Goal: Task Accomplishment & Management: Complete application form

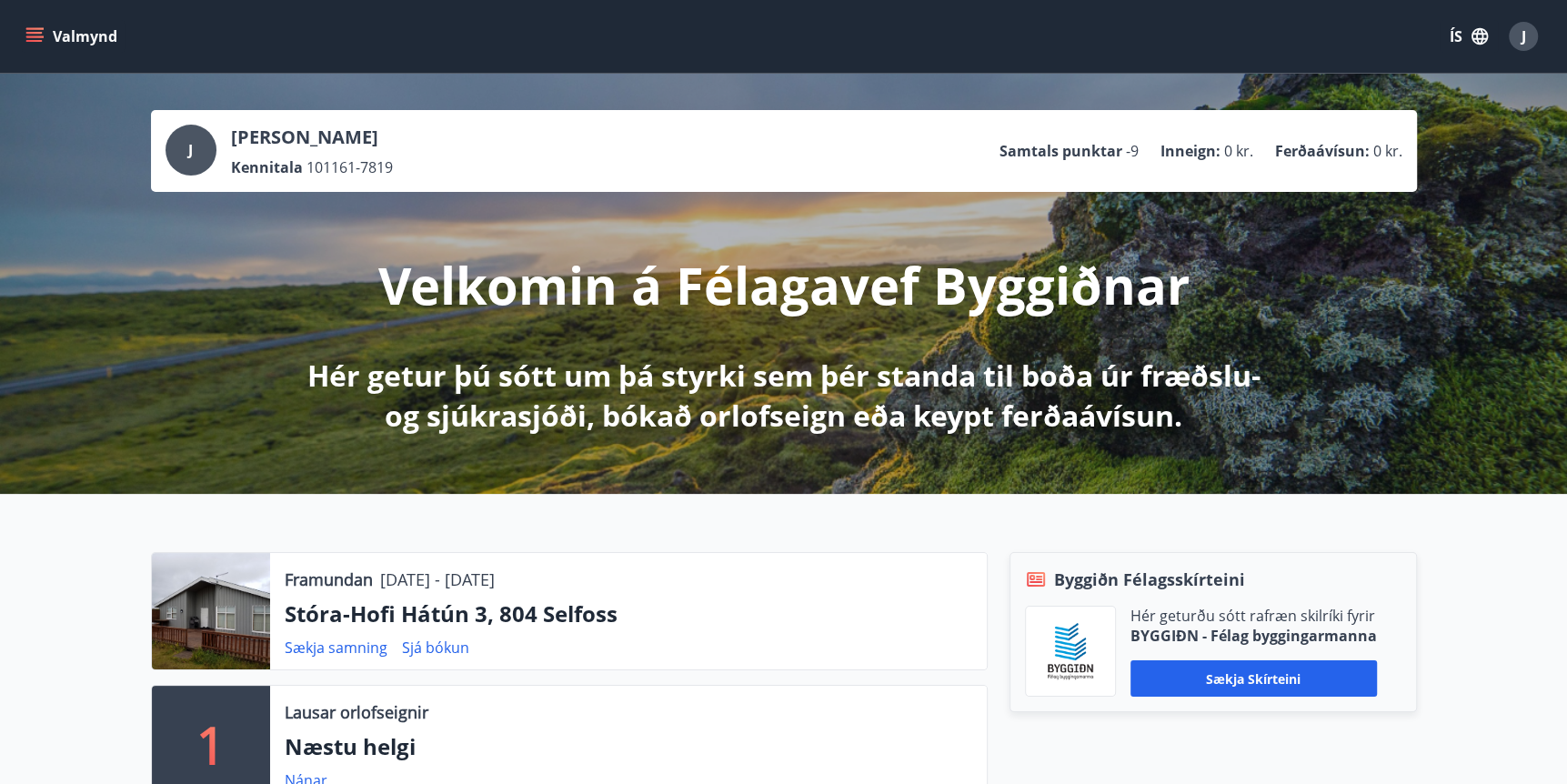
click at [37, 32] on icon "menu" at bounding box center [34, 33] width 16 height 2
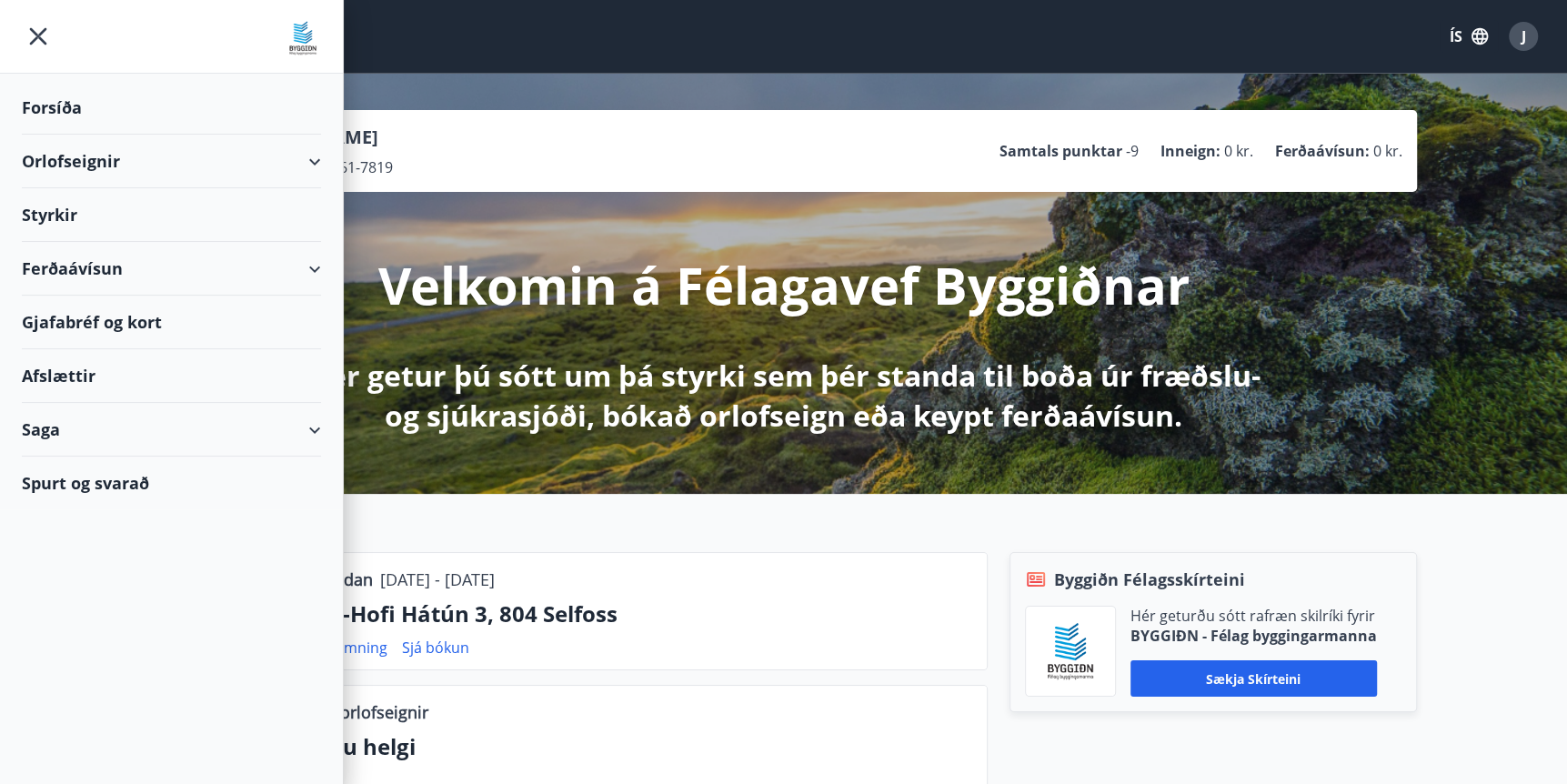
click at [86, 431] on div "Saga" at bounding box center [172, 430] width 299 height 54
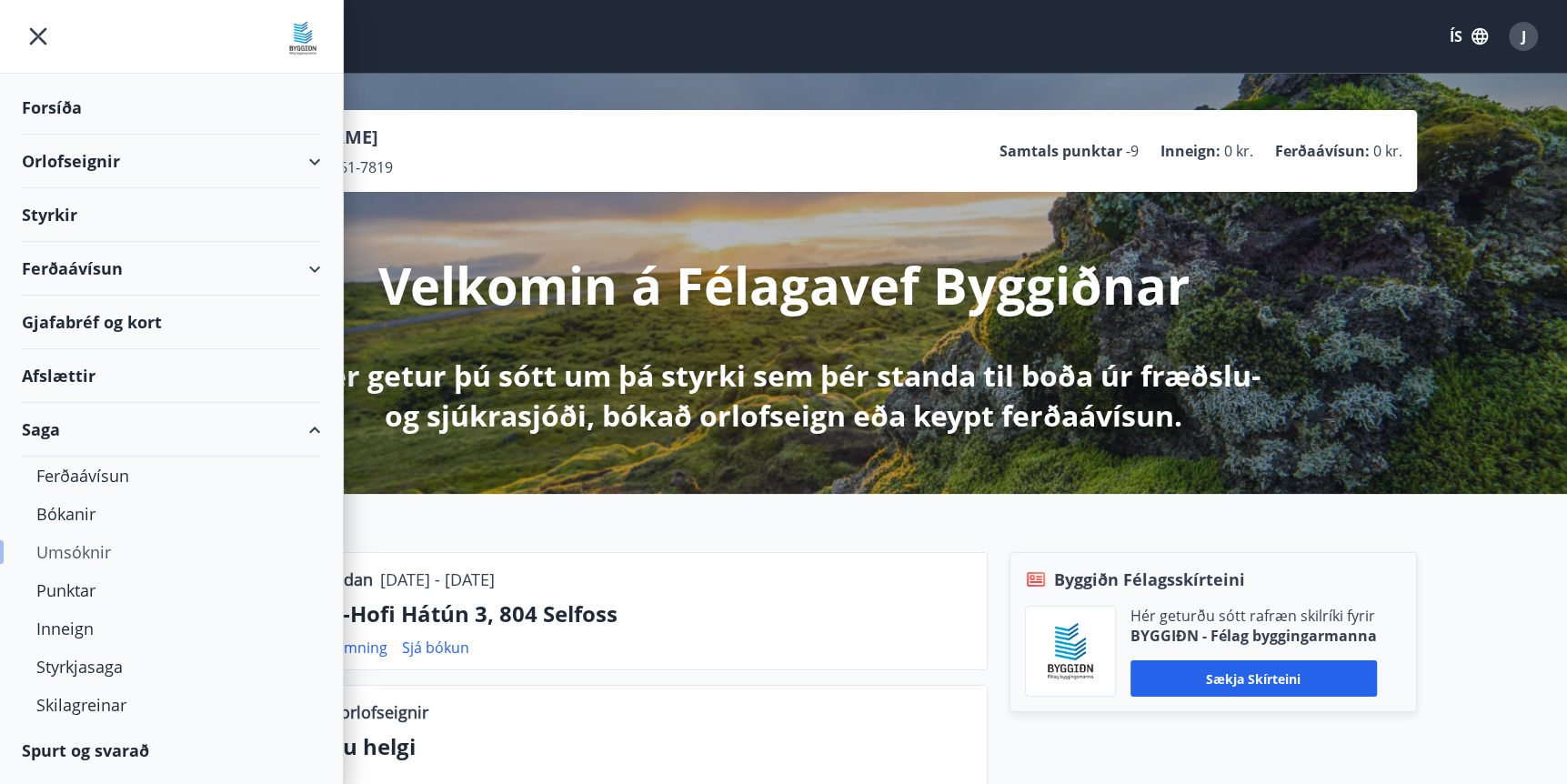
click at [90, 555] on div "Umsóknir" at bounding box center [172, 552] width 271 height 39
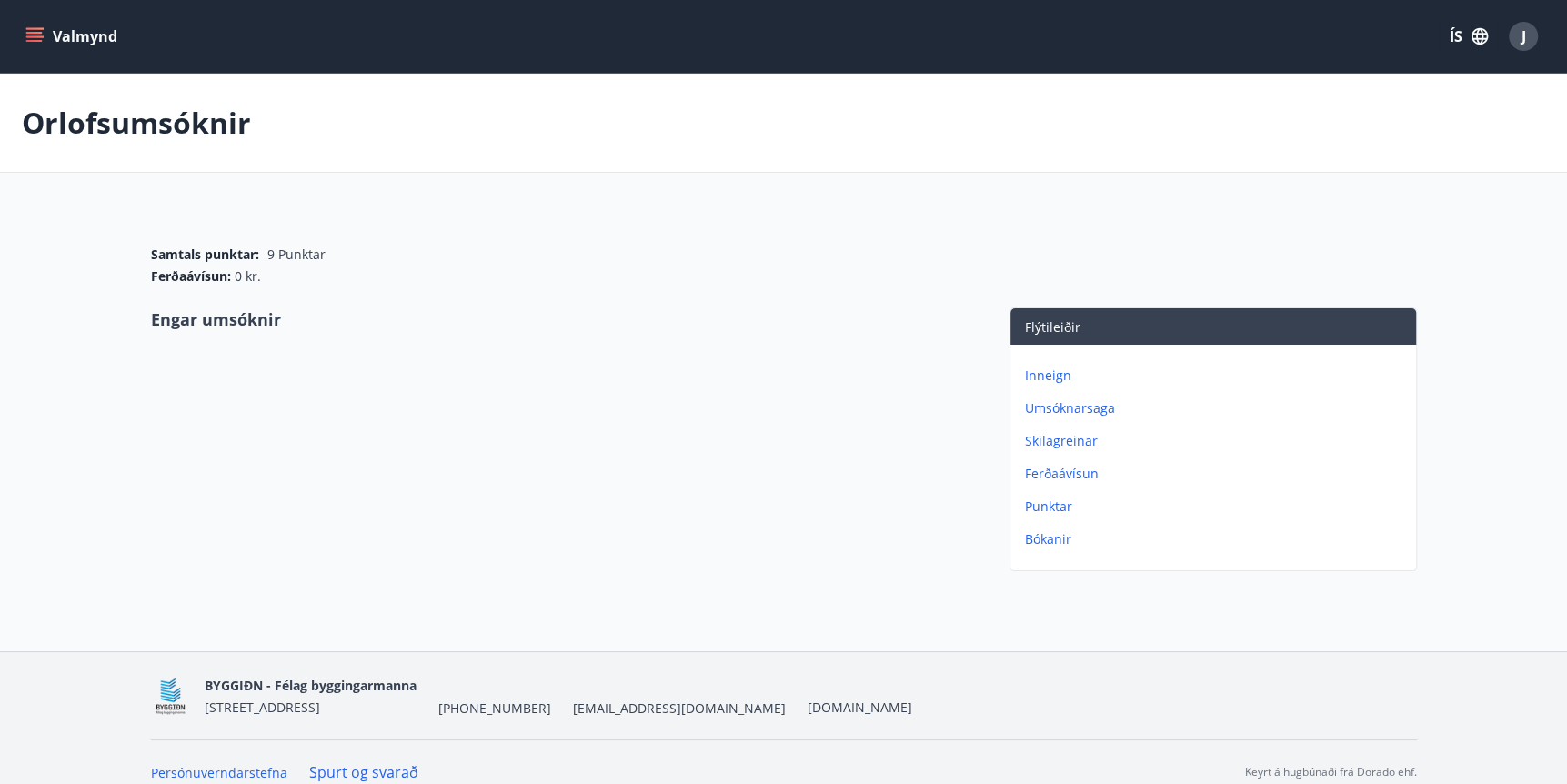
click at [1083, 407] on p "Umsóknarsaga" at bounding box center [1216, 407] width 384 height 18
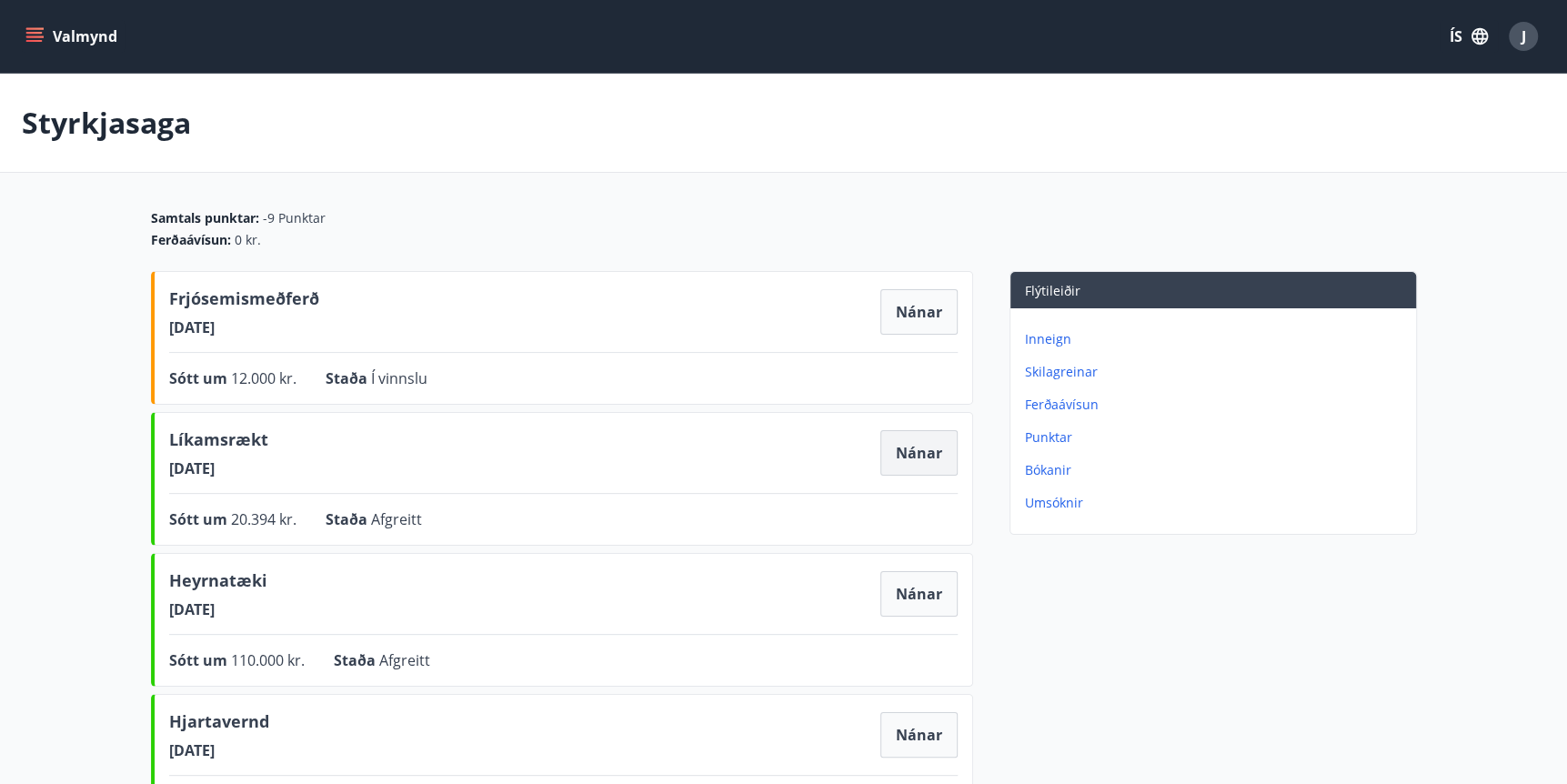
click at [905, 451] on button "Nánar" at bounding box center [919, 452] width 77 height 45
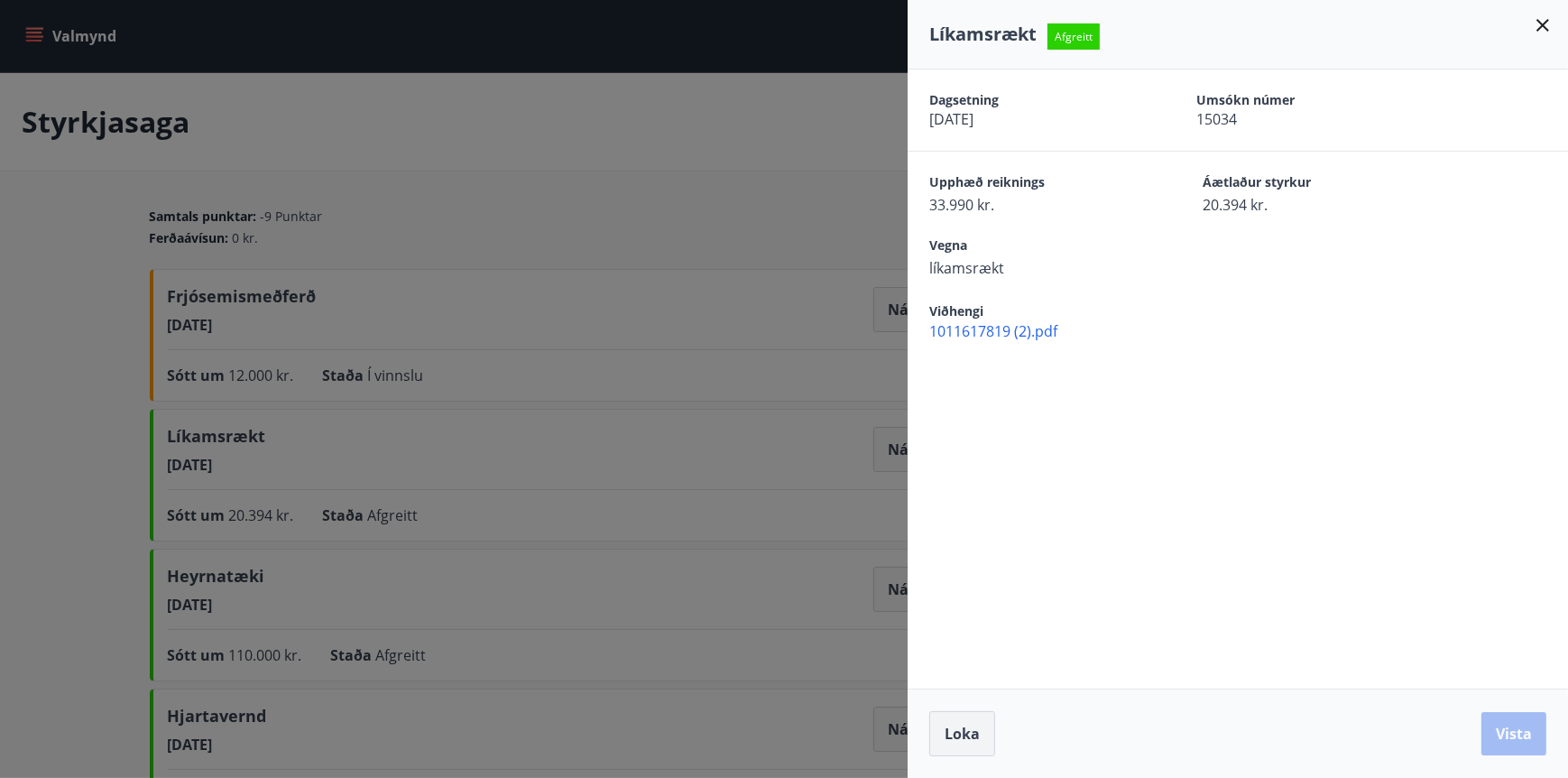
click at [966, 729] on span "Loka" at bounding box center [962, 733] width 35 height 20
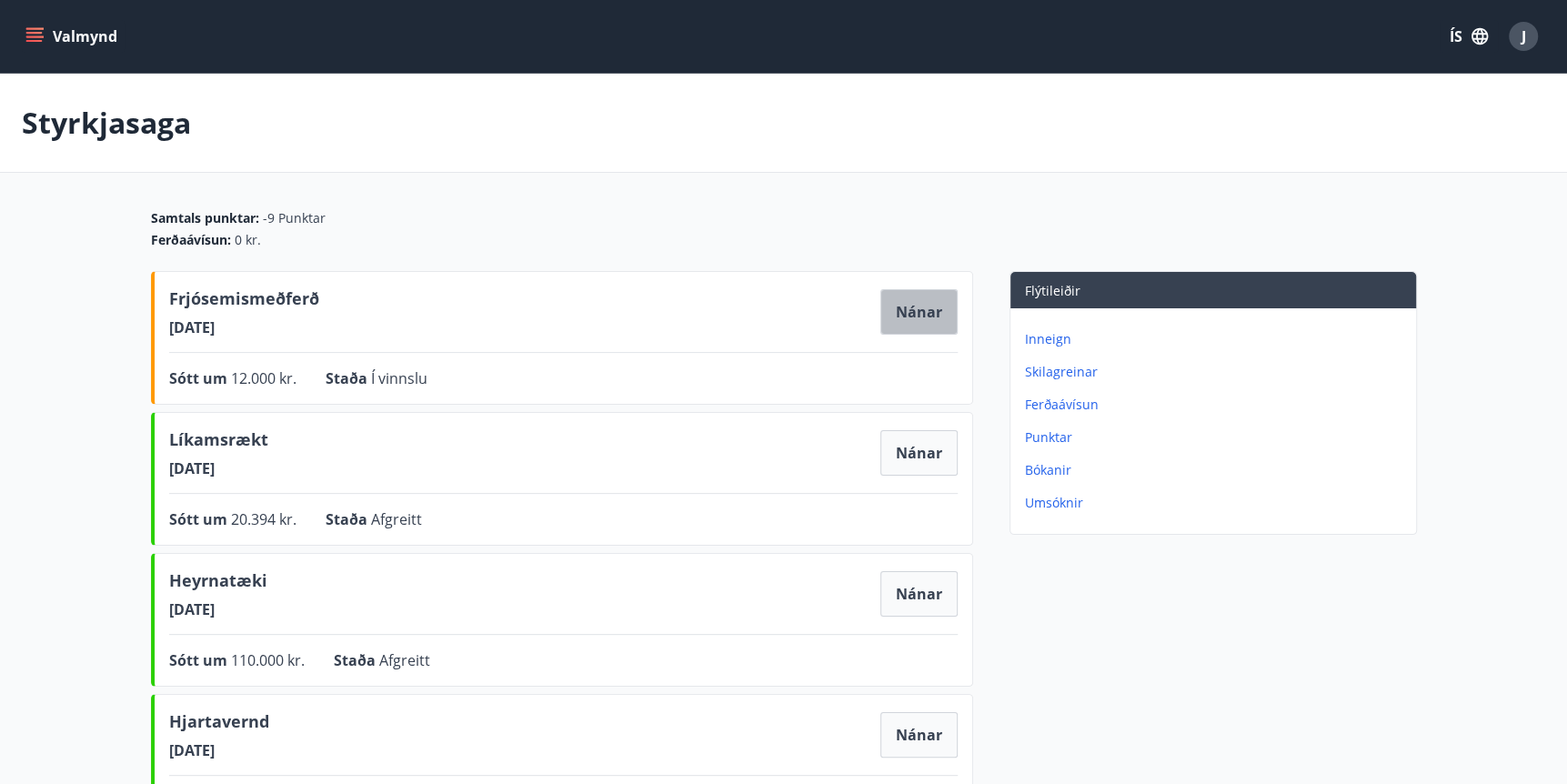
click at [907, 314] on button "Nánar" at bounding box center [919, 311] width 77 height 45
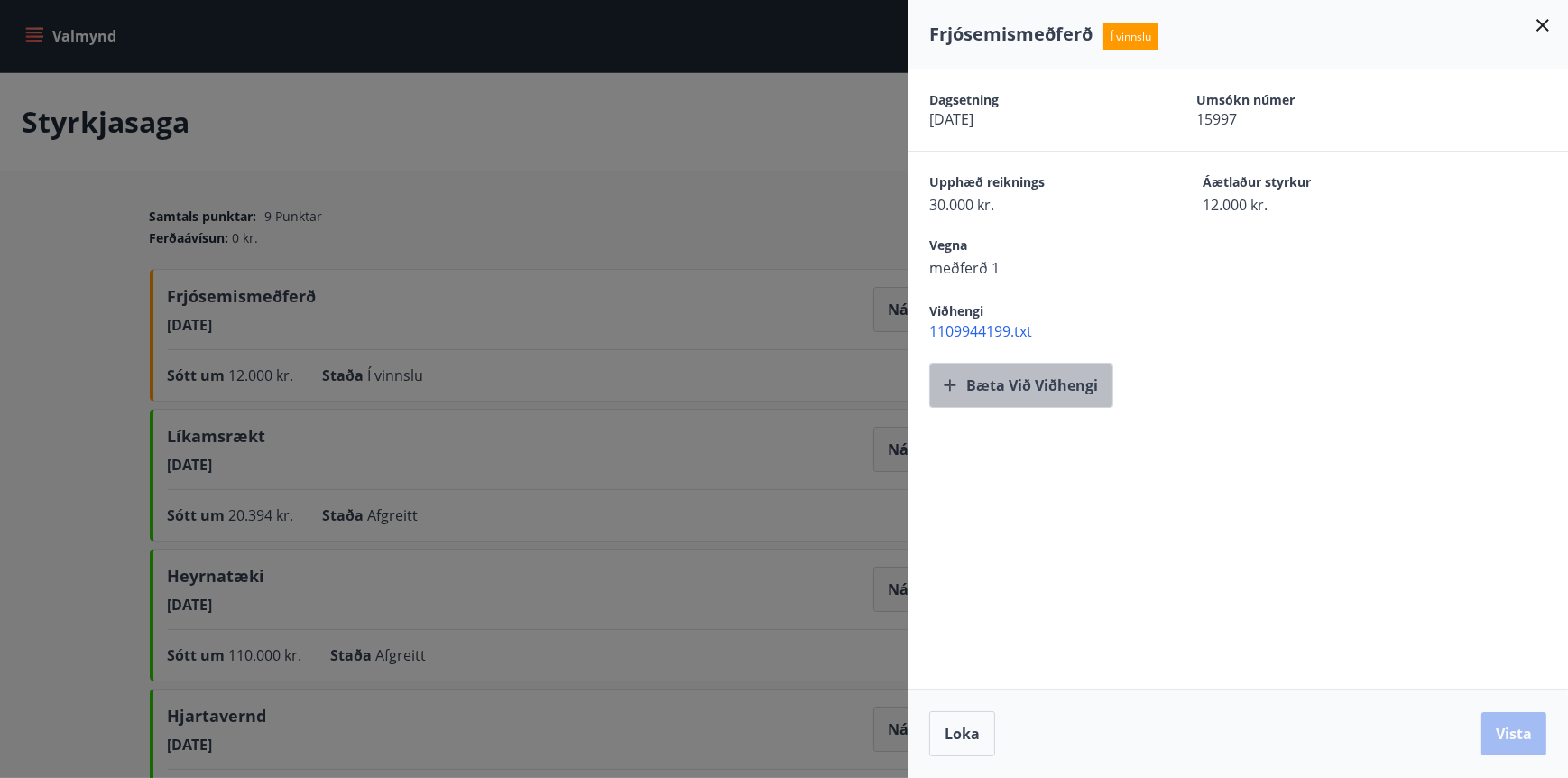
click at [1028, 380] on button "Bæta við viðhengi" at bounding box center [1022, 384] width 184 height 45
click at [650, 253] on div at bounding box center [784, 389] width 1568 height 778
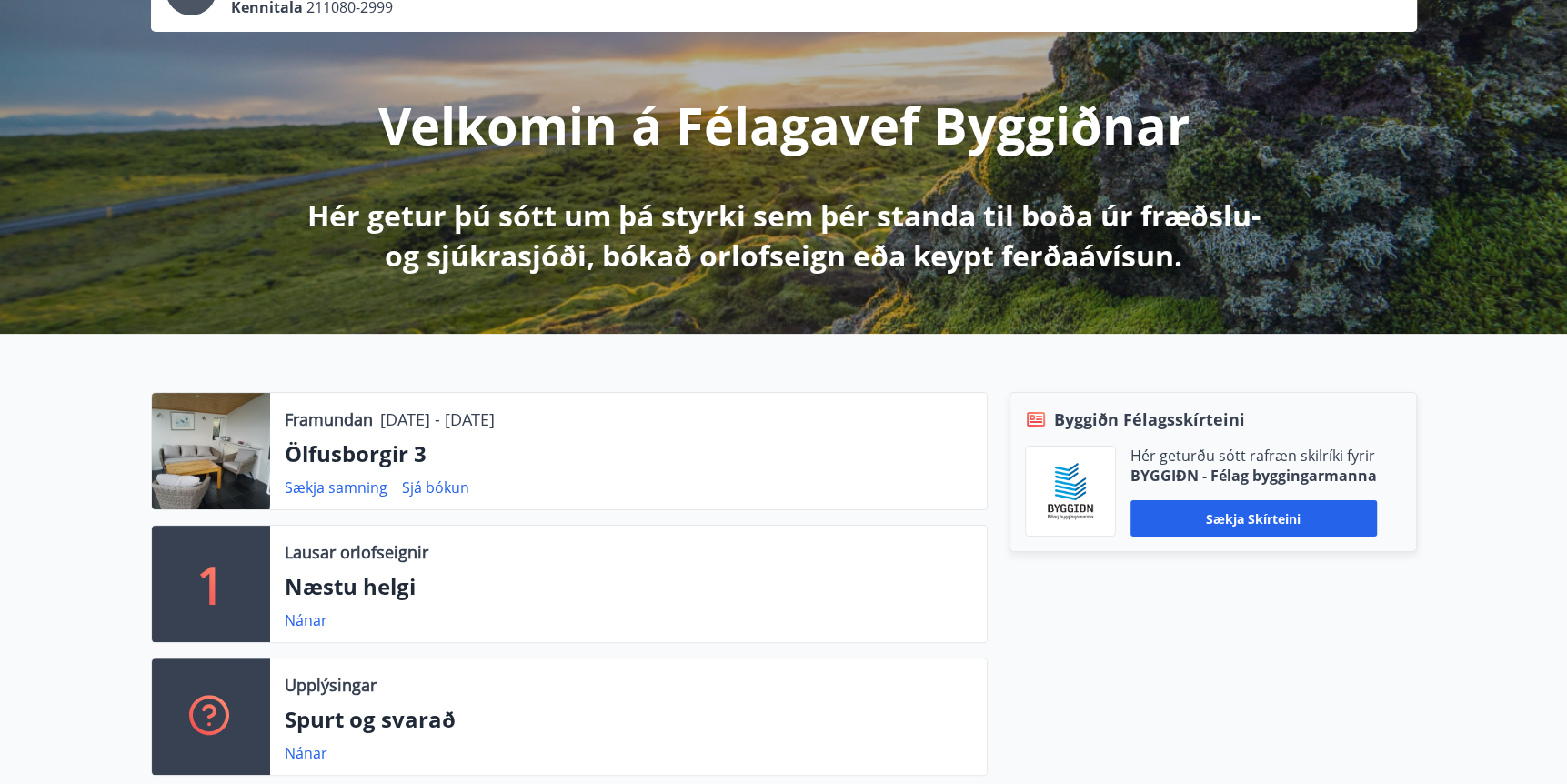
scroll to position [241, 0]
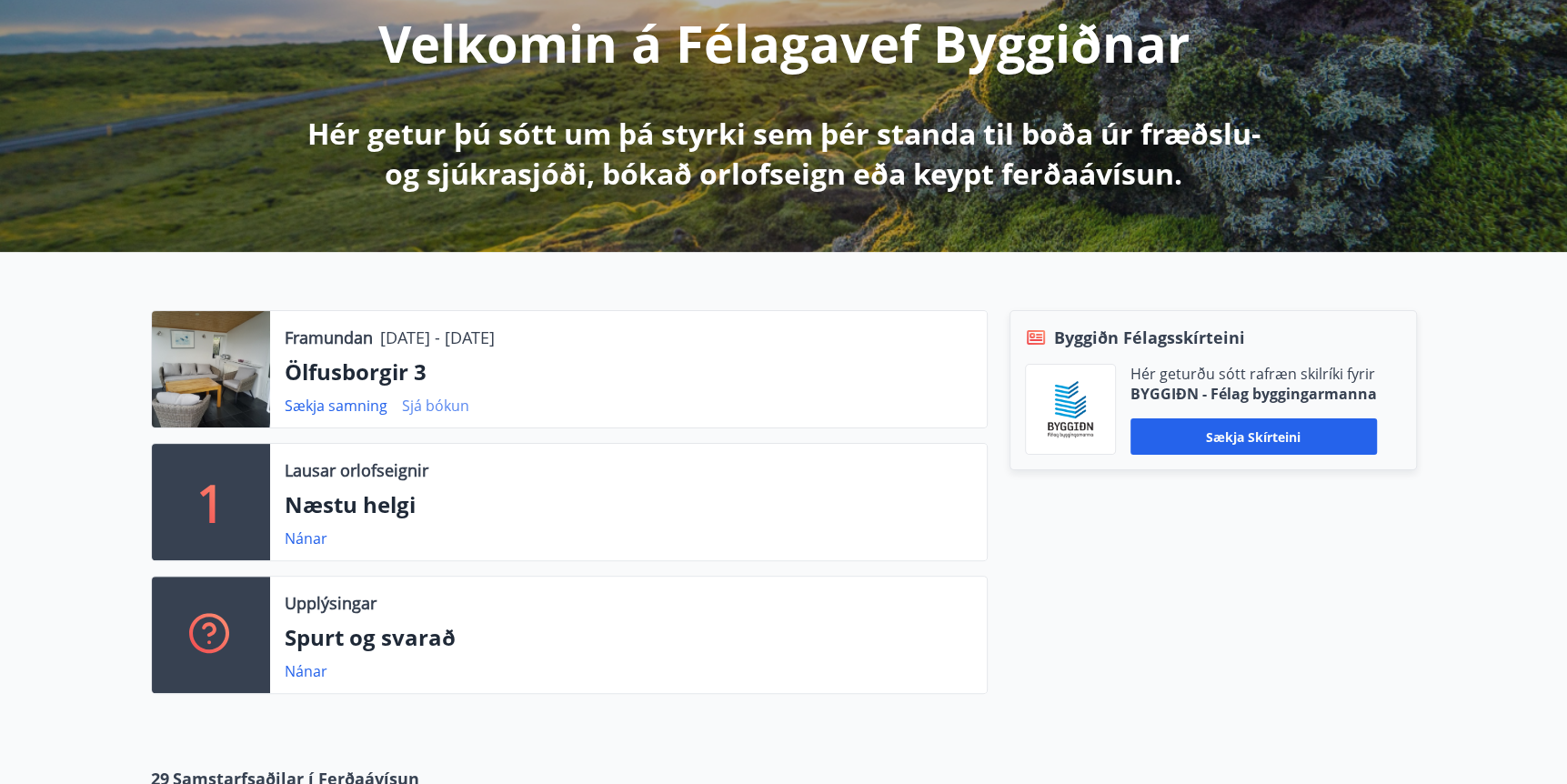
click at [441, 408] on link "Sjá bókun" at bounding box center [436, 406] width 68 height 20
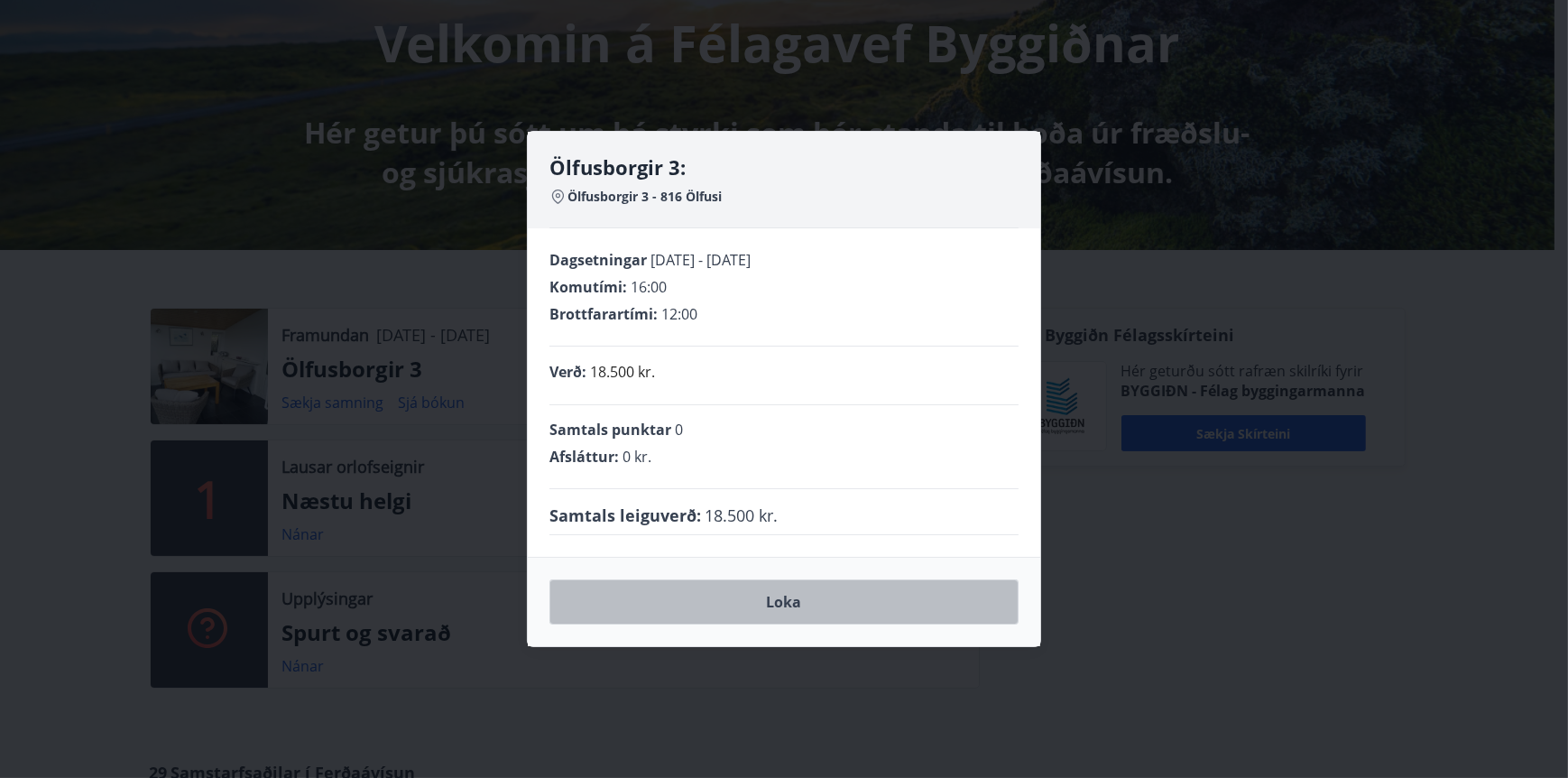
click at [795, 601] on button "Loka" at bounding box center [784, 601] width 470 height 45
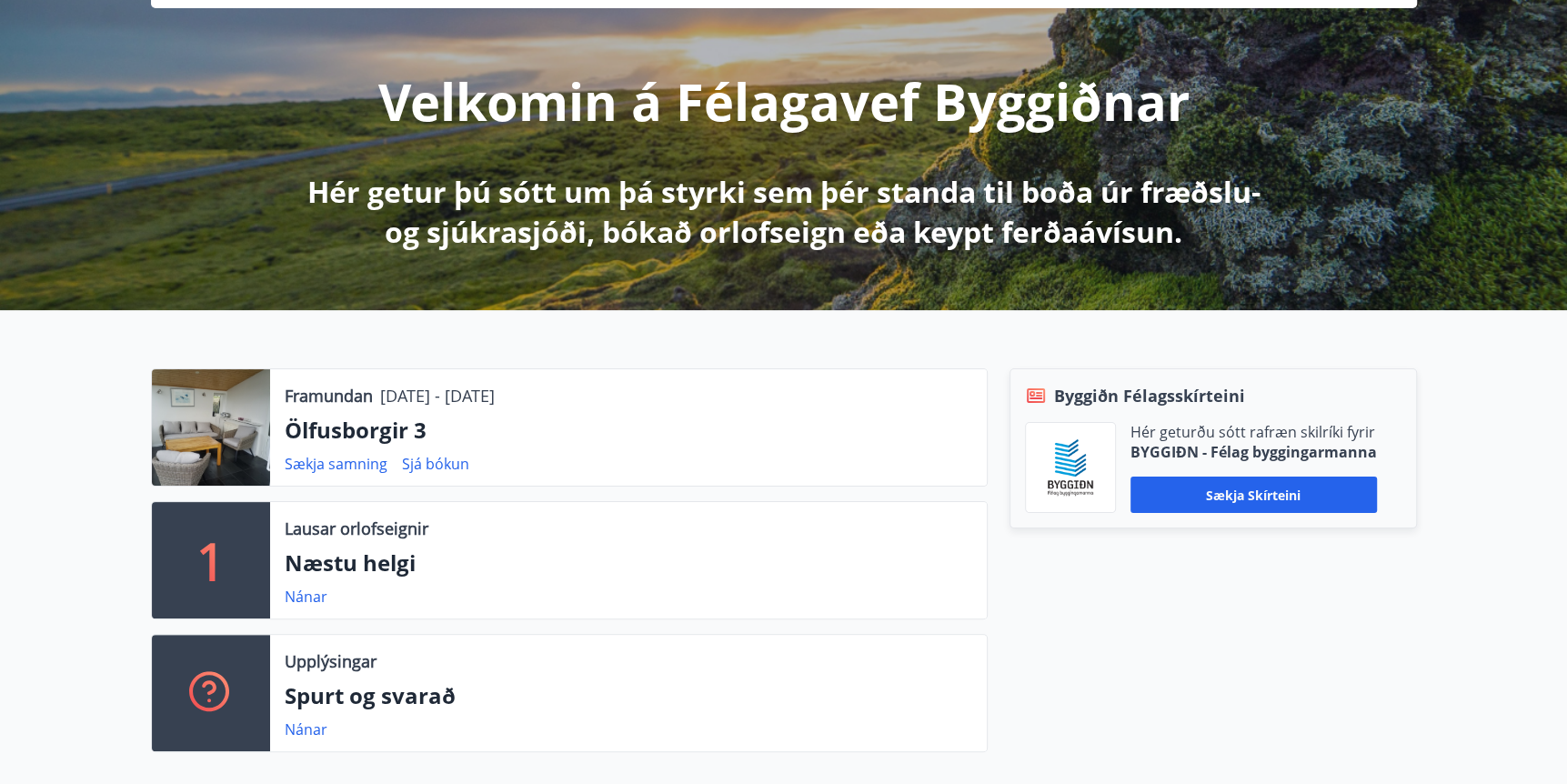
scroll to position [0, 0]
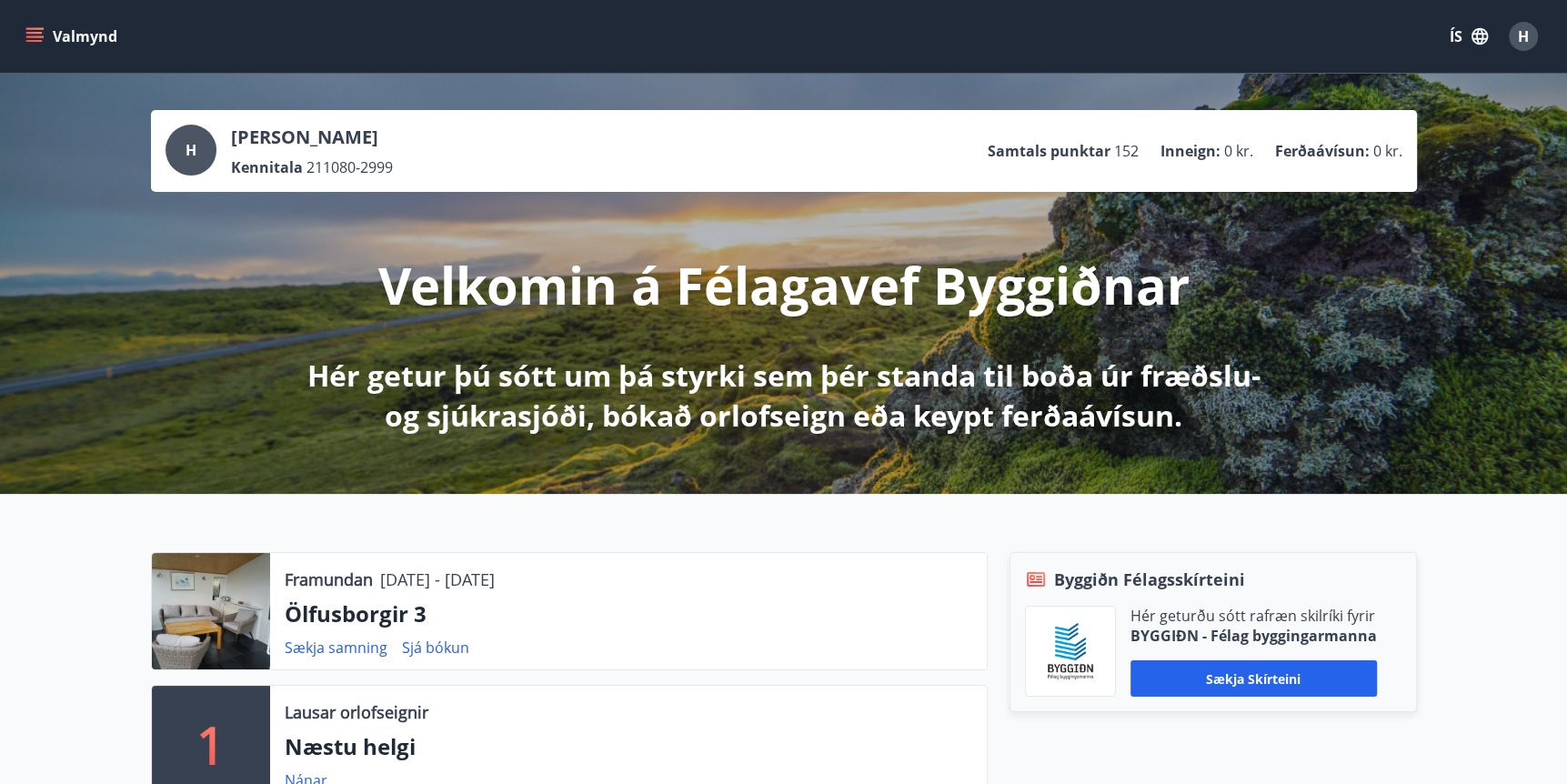
click at [23, 31] on button "Valmynd" at bounding box center [73, 37] width 102 height 33
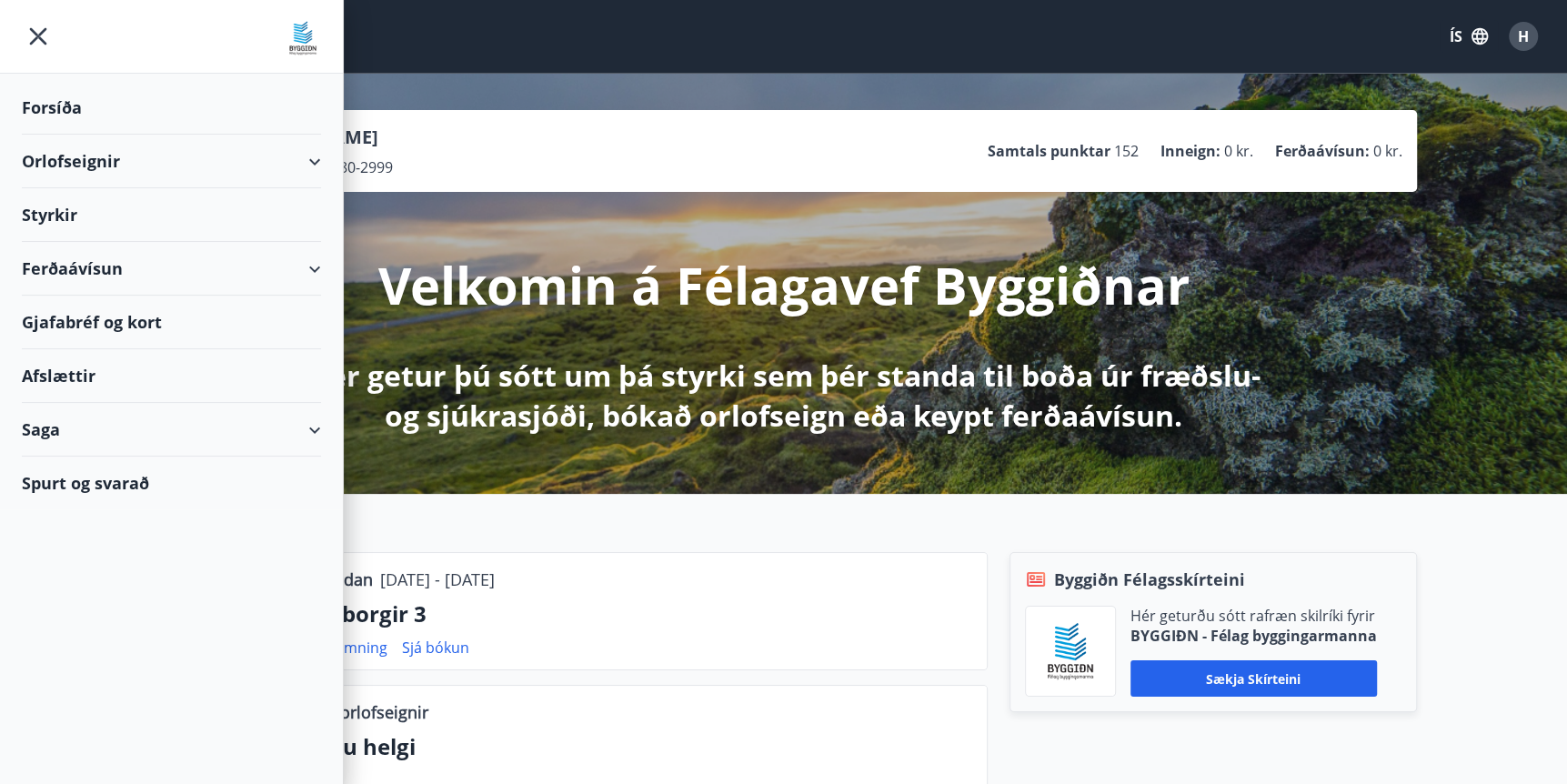
click at [111, 162] on div "Orlofseignir" at bounding box center [172, 161] width 299 height 54
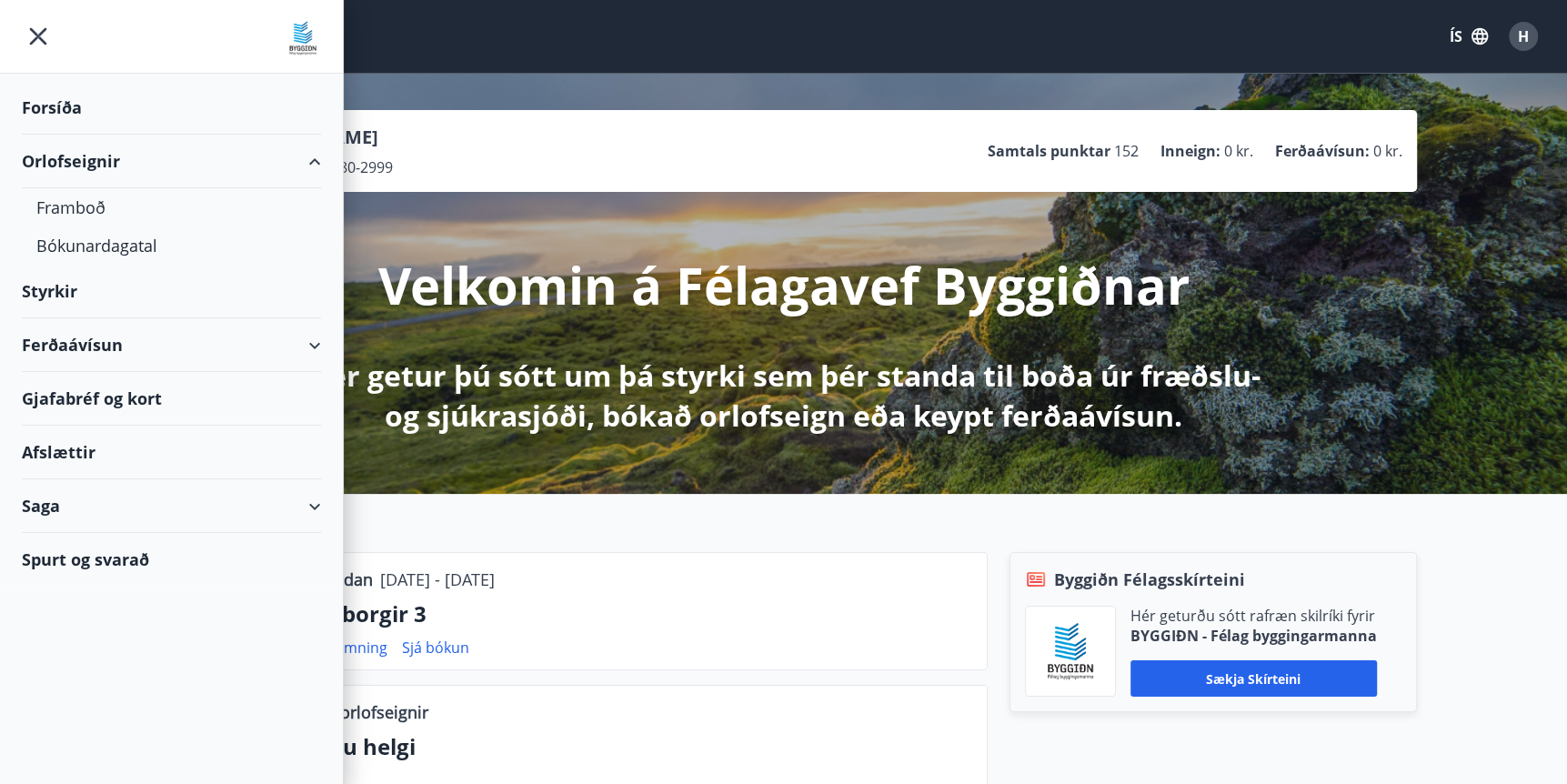
click at [138, 496] on div "Saga" at bounding box center [172, 506] width 299 height 54
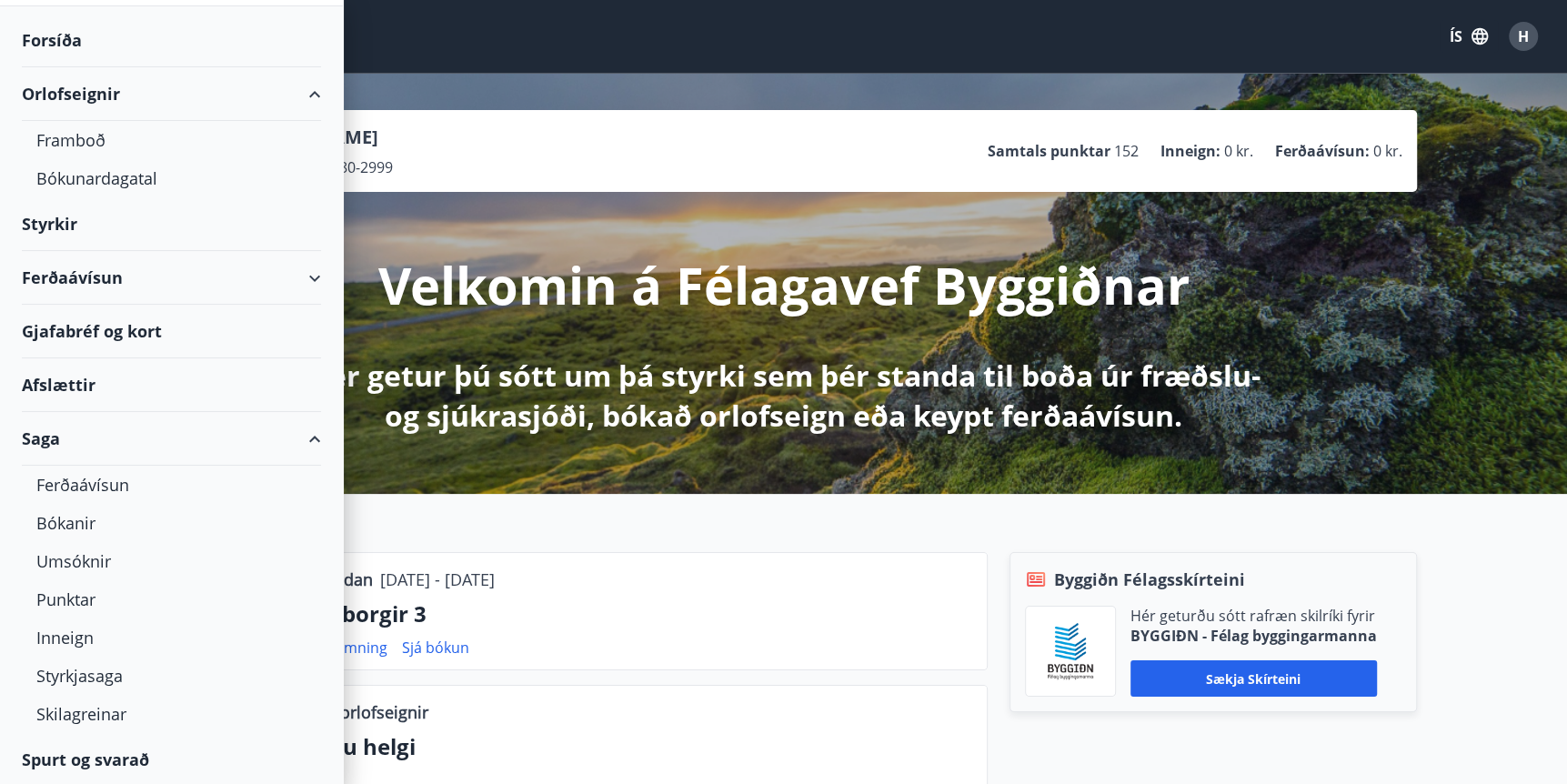
scroll to position [69, 0]
click at [111, 513] on div "Bókanir" at bounding box center [172, 522] width 271 height 39
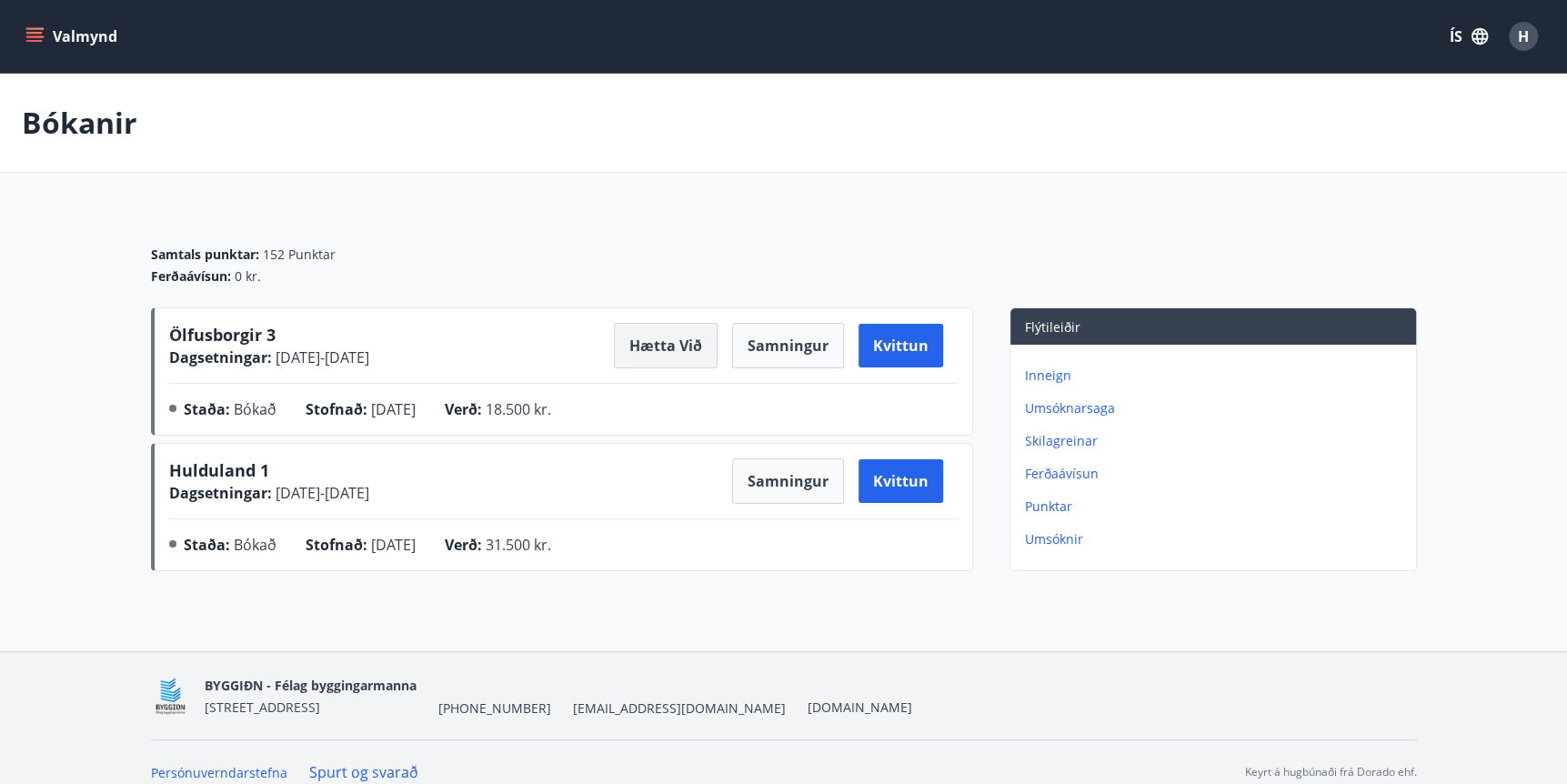
click at [663, 341] on button "Hætta við" at bounding box center [666, 345] width 103 height 45
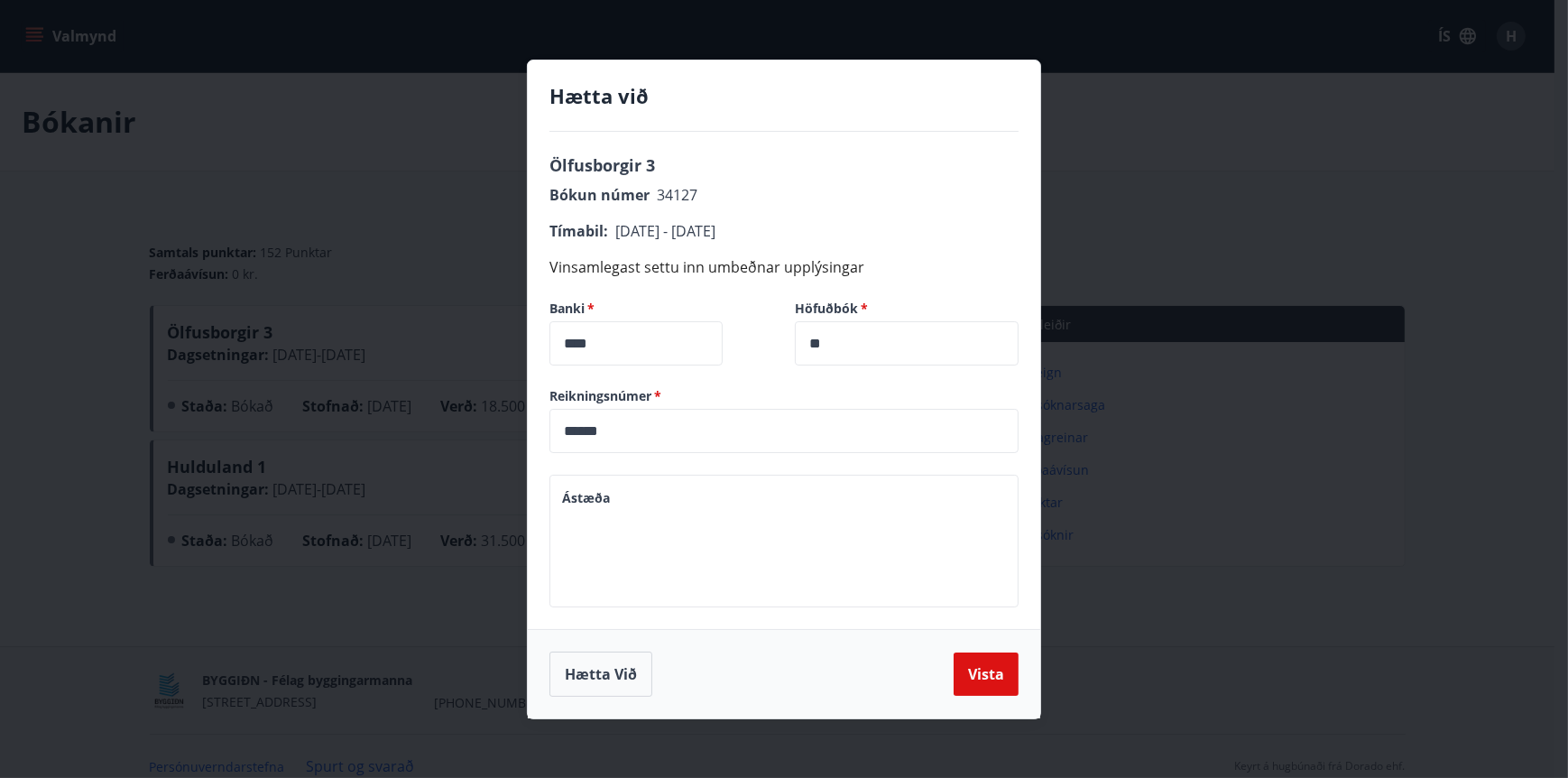
click at [677, 529] on textarea "Ástæða" at bounding box center [784, 539] width 444 height 103
click at [609, 673] on button "Hætta við" at bounding box center [600, 674] width 103 height 45
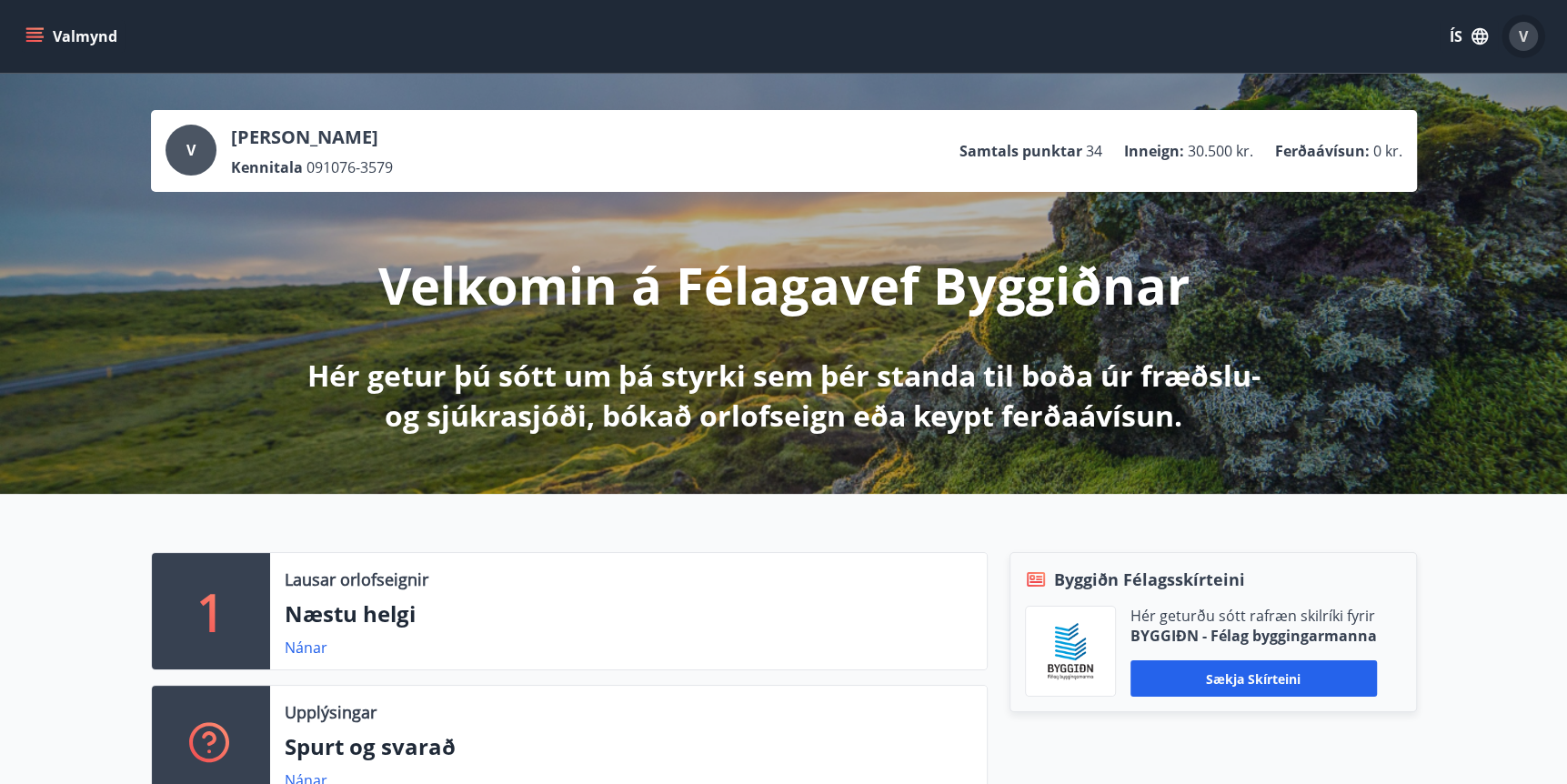
click at [1525, 33] on span "V" at bounding box center [1523, 36] width 9 height 20
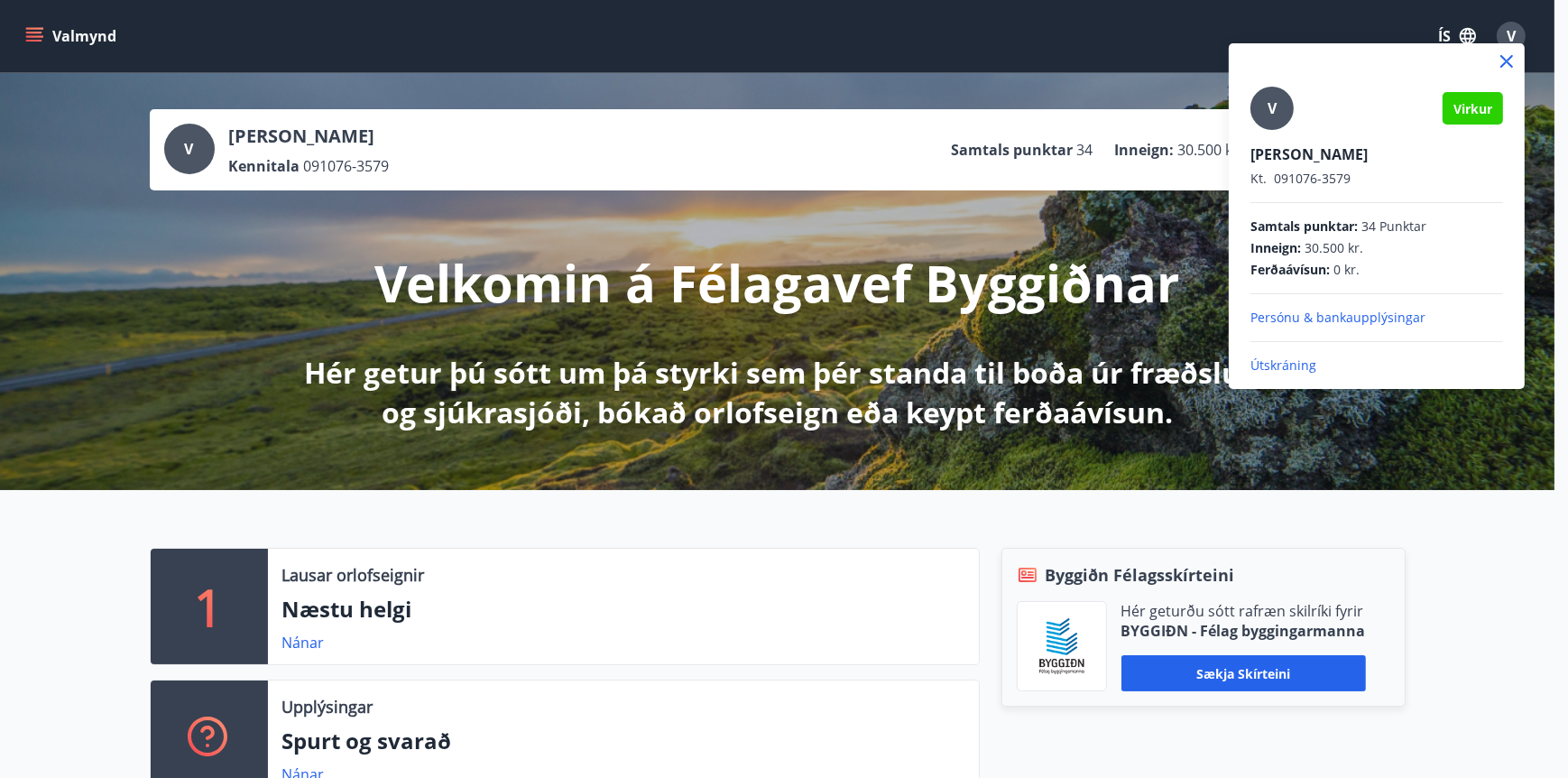
click at [1317, 320] on p "Persónu & bankaupplýsingar" at bounding box center [1377, 317] width 253 height 18
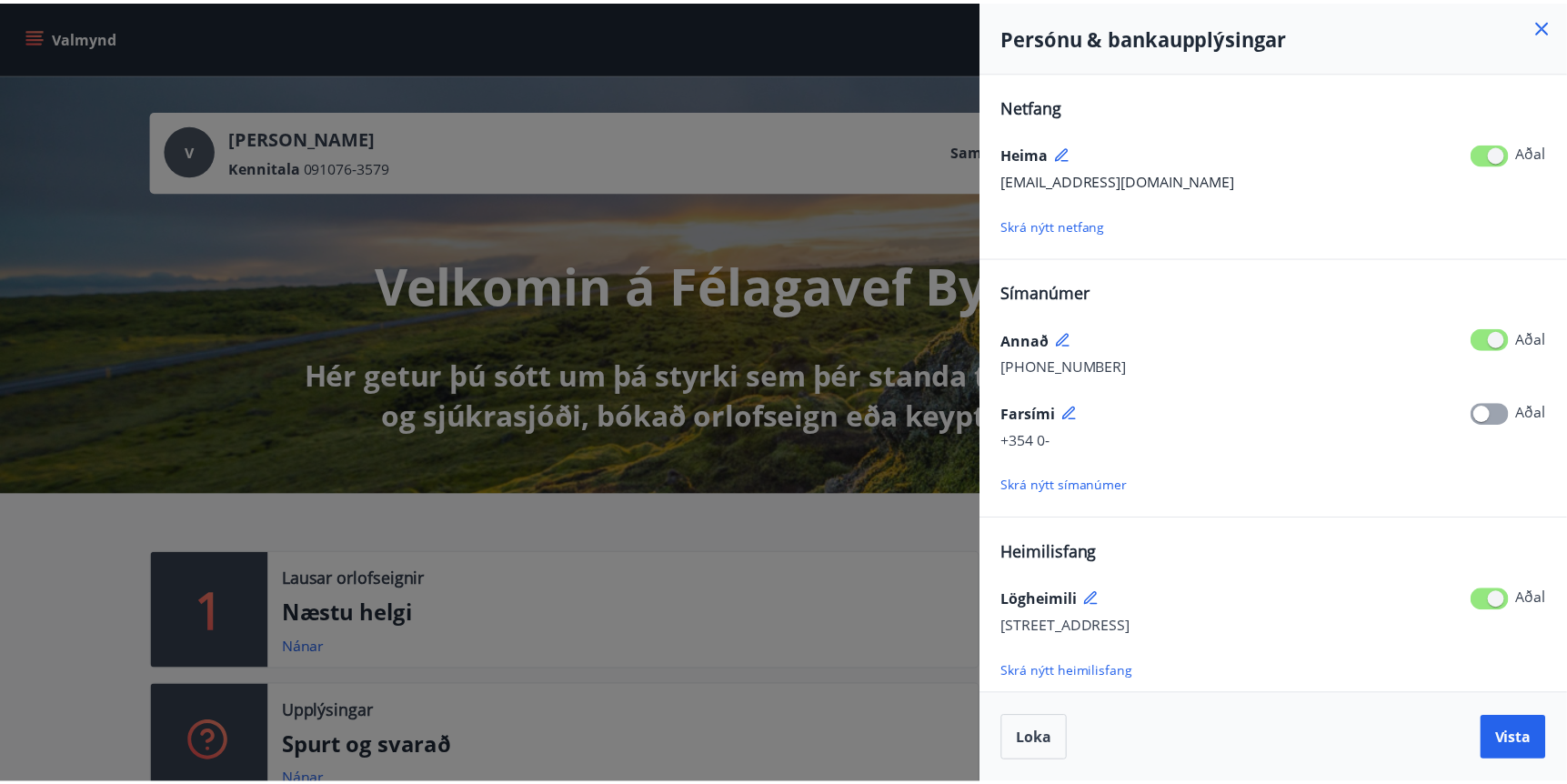
scroll to position [150, 0]
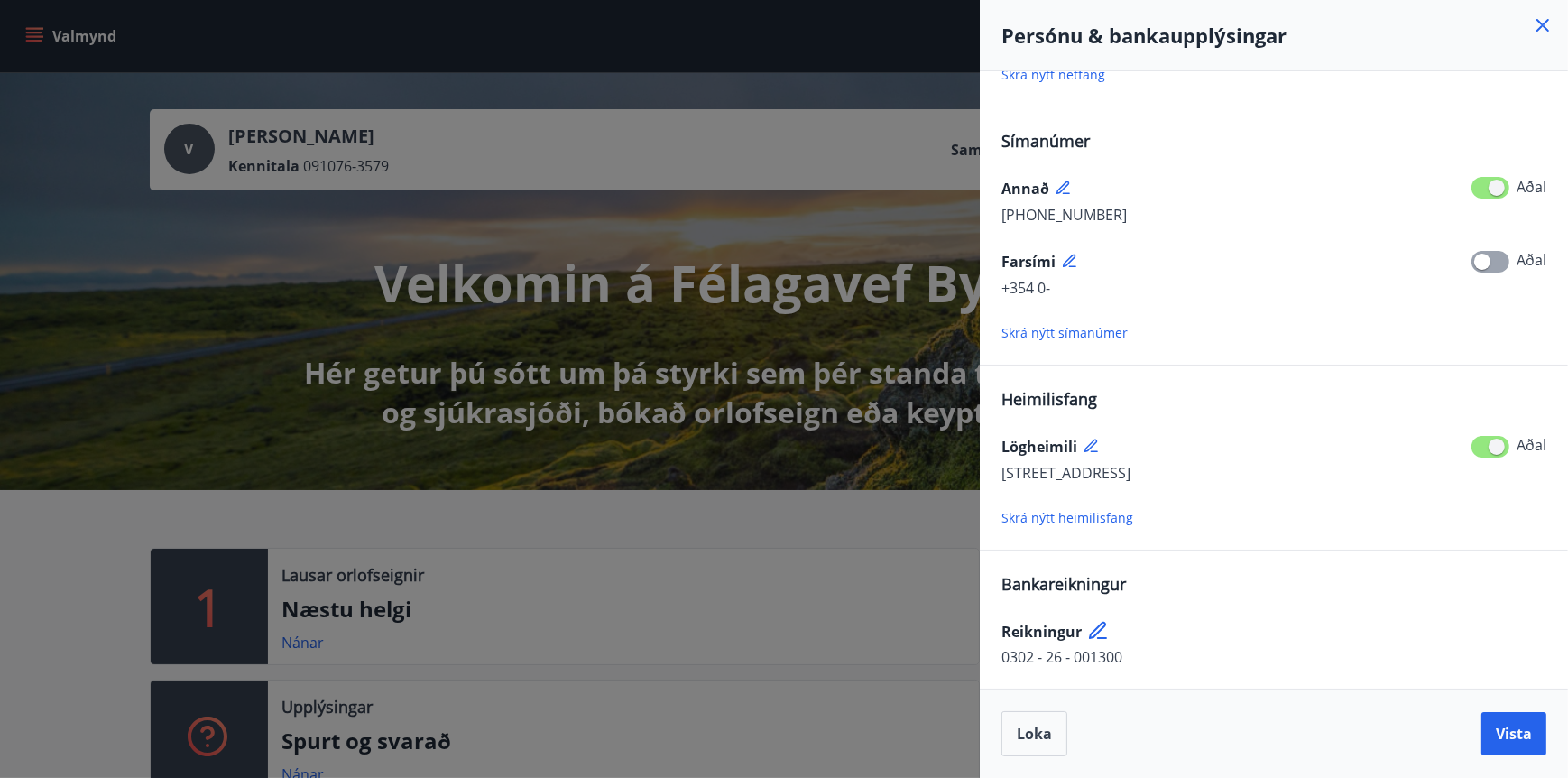
click at [666, 571] on div at bounding box center [784, 389] width 1568 height 778
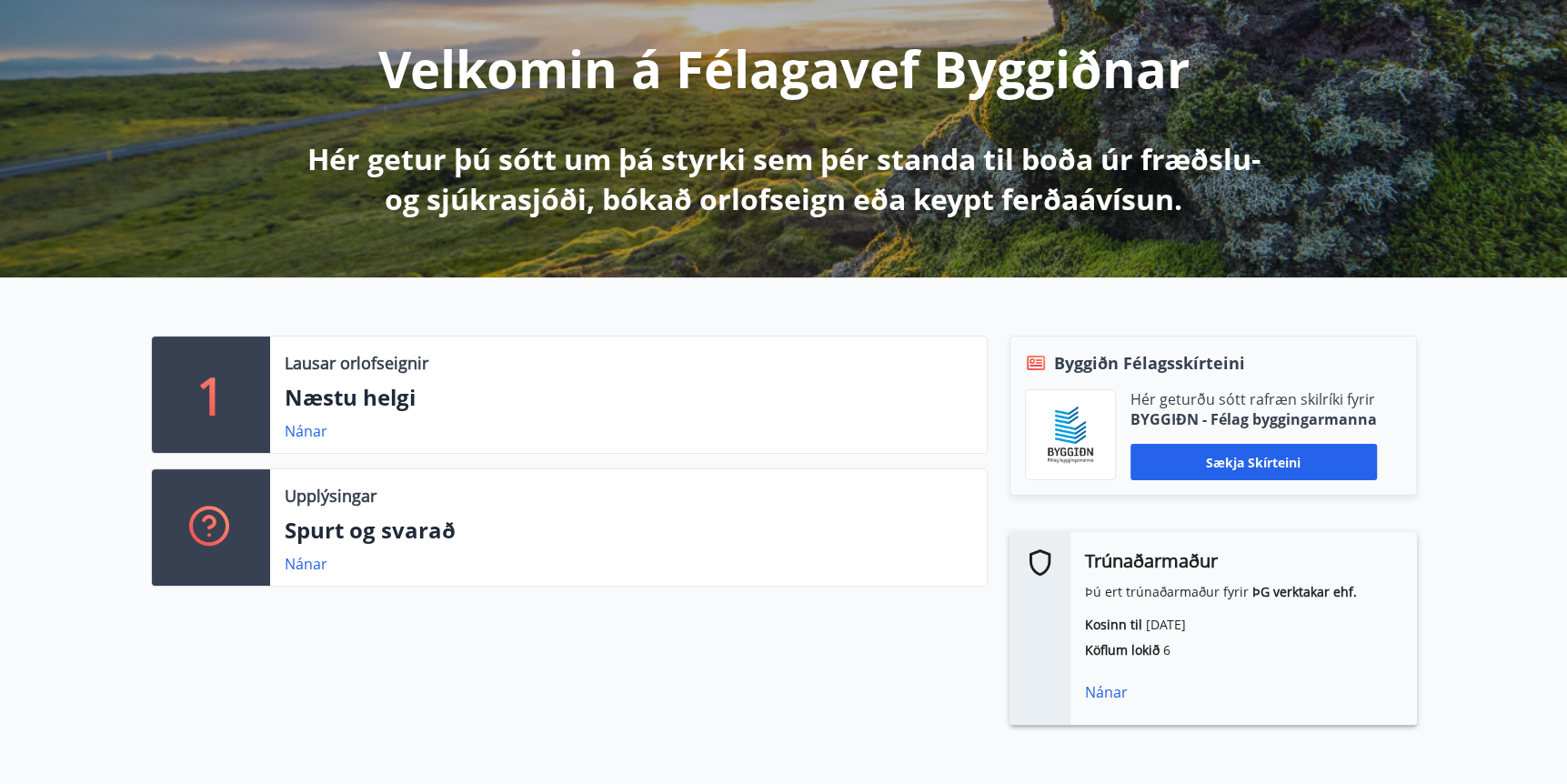
scroll to position [241, 0]
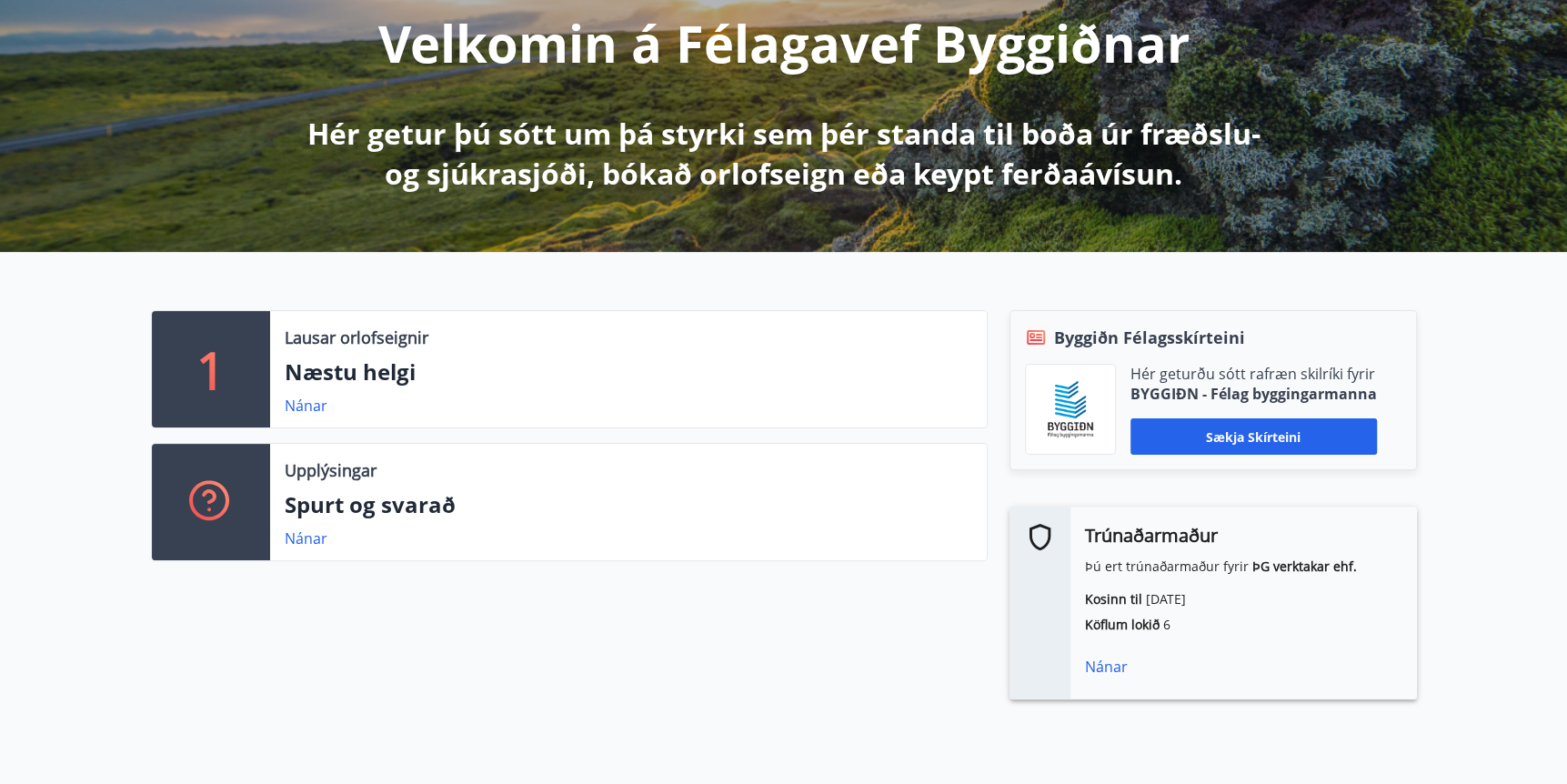
click at [1113, 660] on div "Nánar" at bounding box center [1243, 666] width 318 height 22
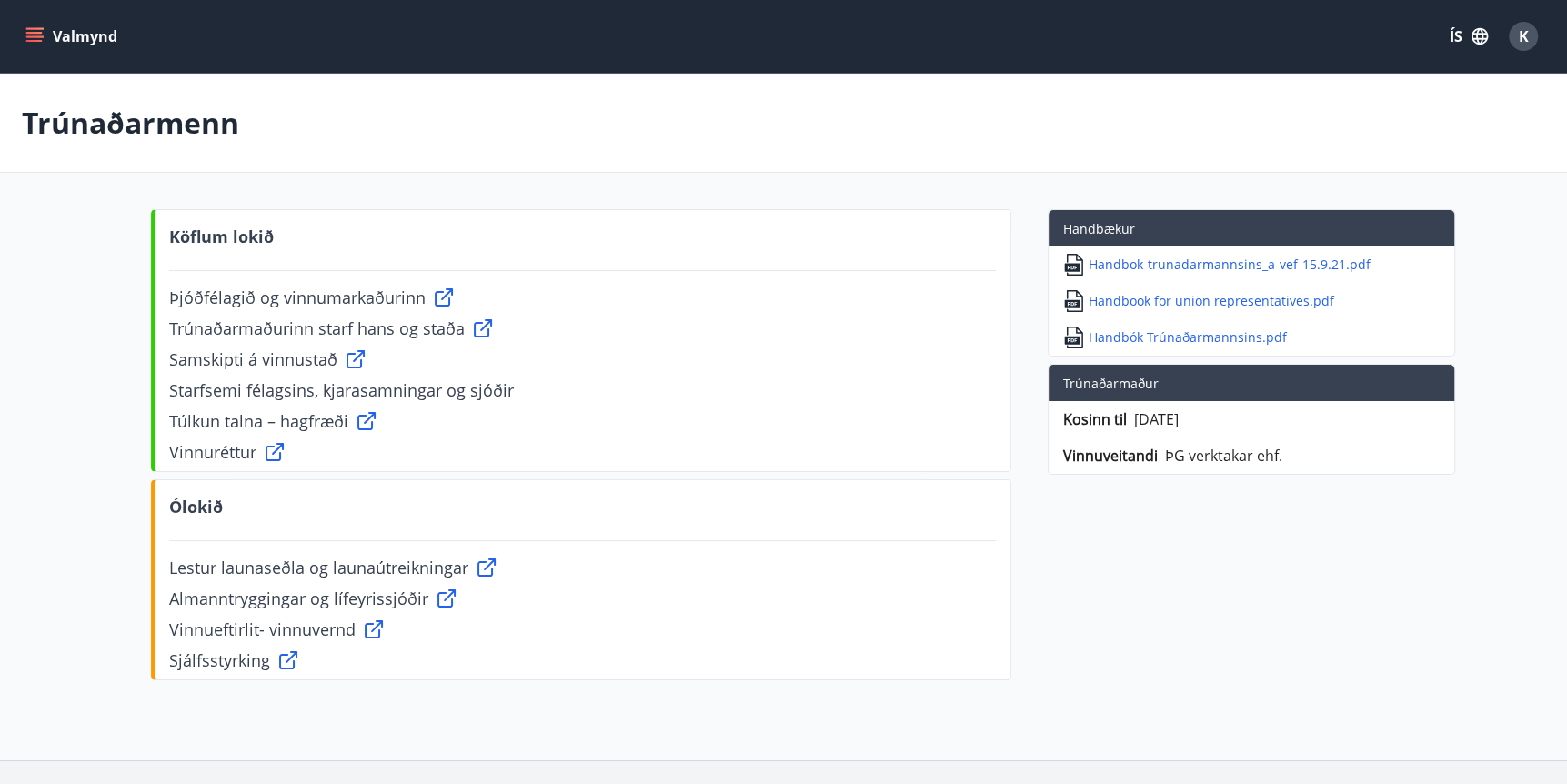
click at [351, 355] on icon at bounding box center [356, 359] width 22 height 22
drag, startPoint x: 1061, startPoint y: 472, endPoint x: 1351, endPoint y: 503, distance: 291.7
click at [1351, 503] on div "Köflum lokið Þjóðfélagið og vinnumarkaðurinn Trúnaðarmaðurinn starf hans og sta…" at bounding box center [784, 448] width 1267 height 478
click at [1066, 512] on div "Köflum lokið Þjóðfélagið og vinnumarkaðurinn Trúnaðarmaðurinn starf hans og sta…" at bounding box center [784, 448] width 1267 height 478
click at [1314, 468] on div "Kosinn til [DATE] Vinnuveitandi ÞG verktakar ehf." at bounding box center [1252, 436] width 406 height 72
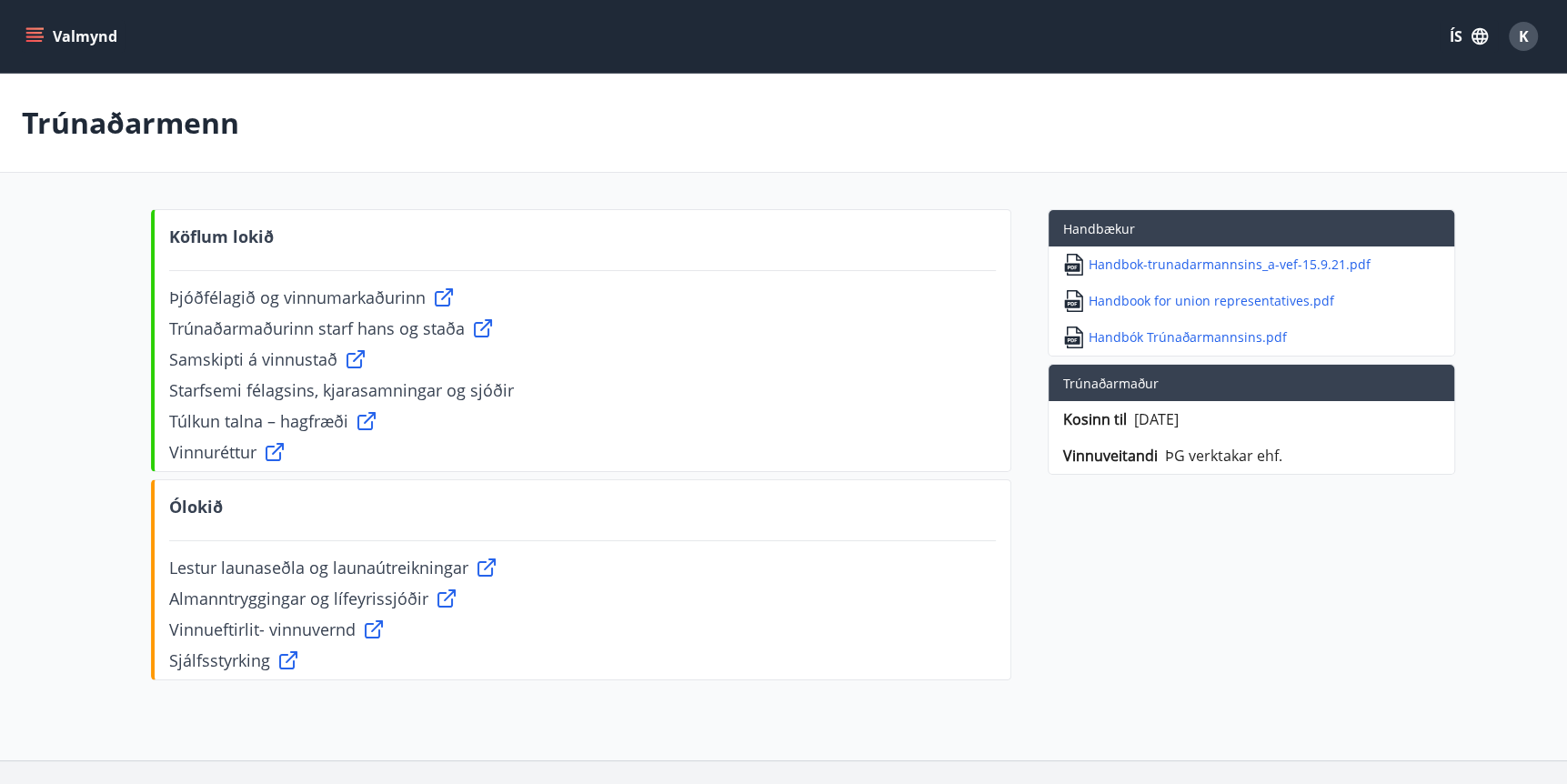
click at [41, 41] on icon "menu" at bounding box center [34, 41] width 16 height 2
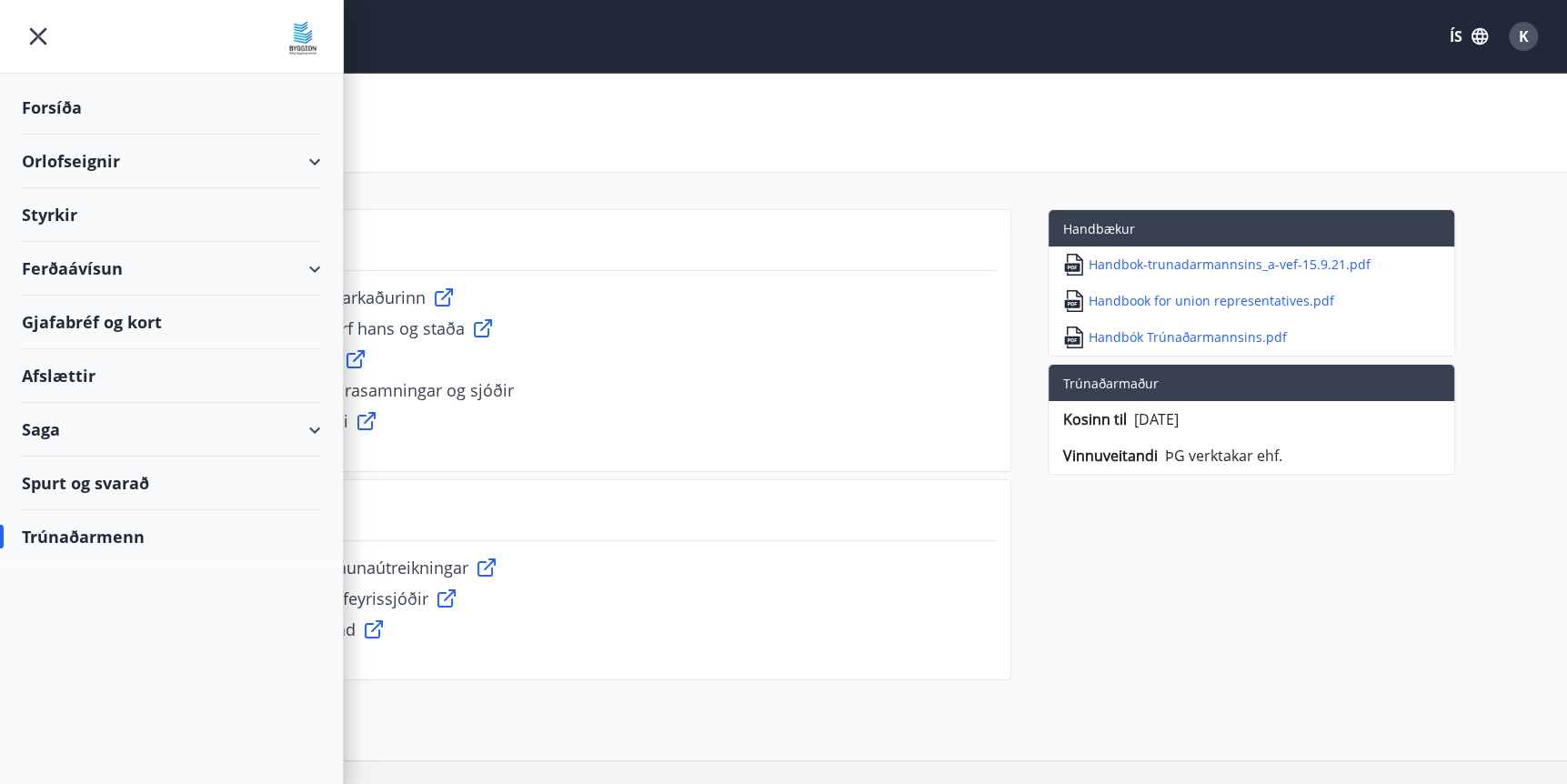
click at [1515, 36] on div "K" at bounding box center [1524, 37] width 29 height 29
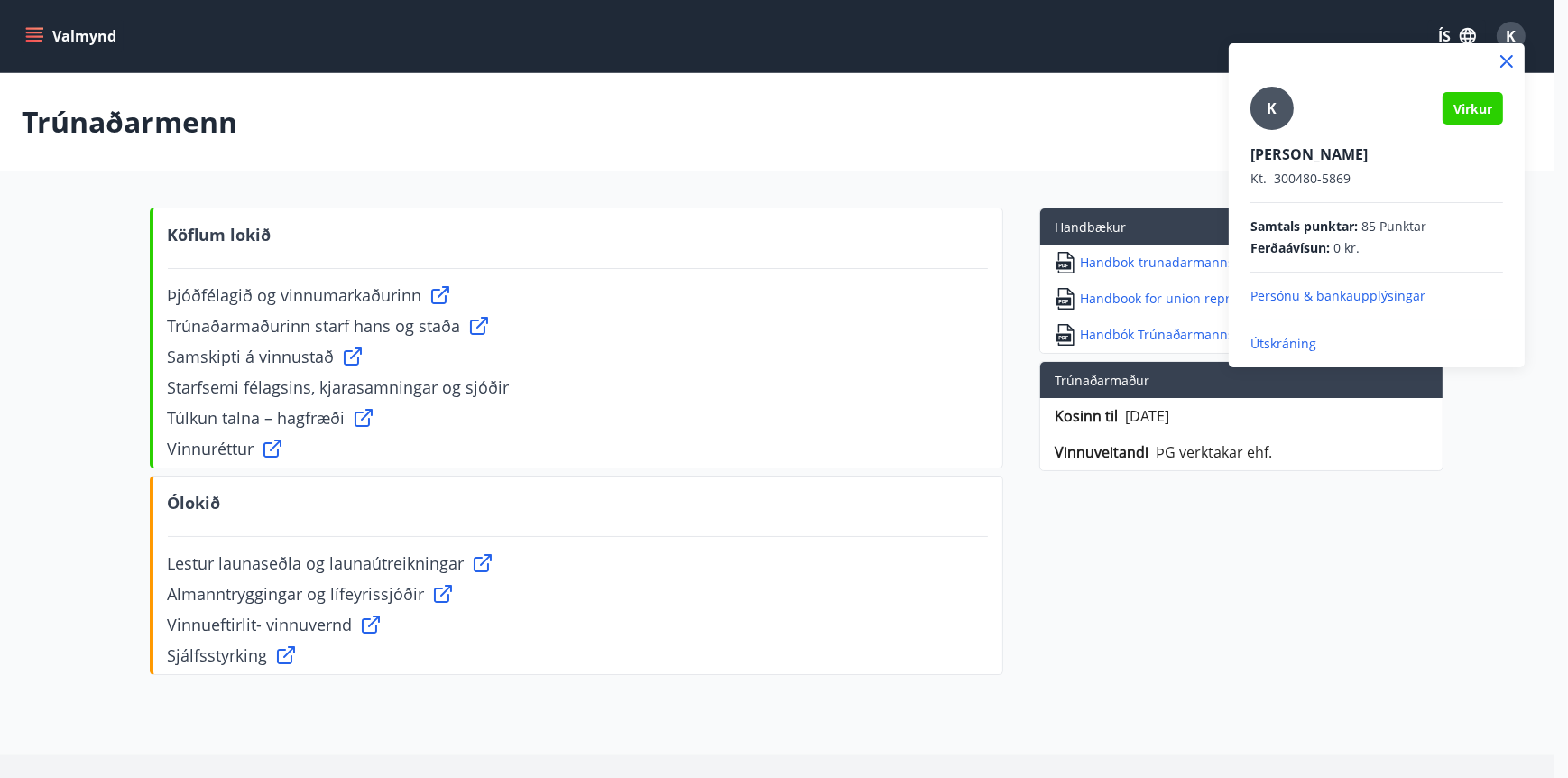
click at [1365, 295] on p "Persónu & bankaupplýsingar" at bounding box center [1377, 295] width 253 height 18
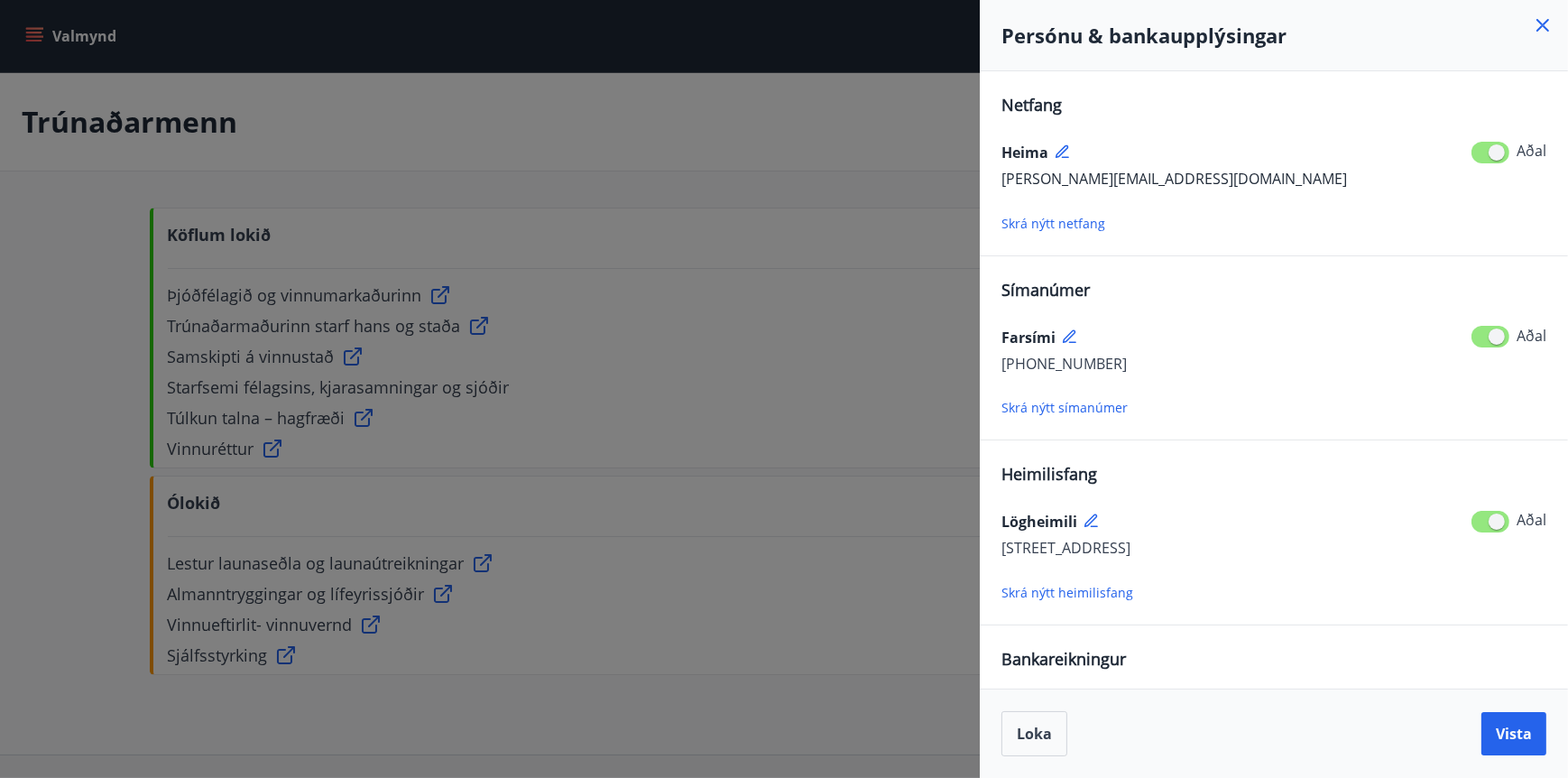
click at [1539, 27] on icon at bounding box center [1542, 25] width 12 height 12
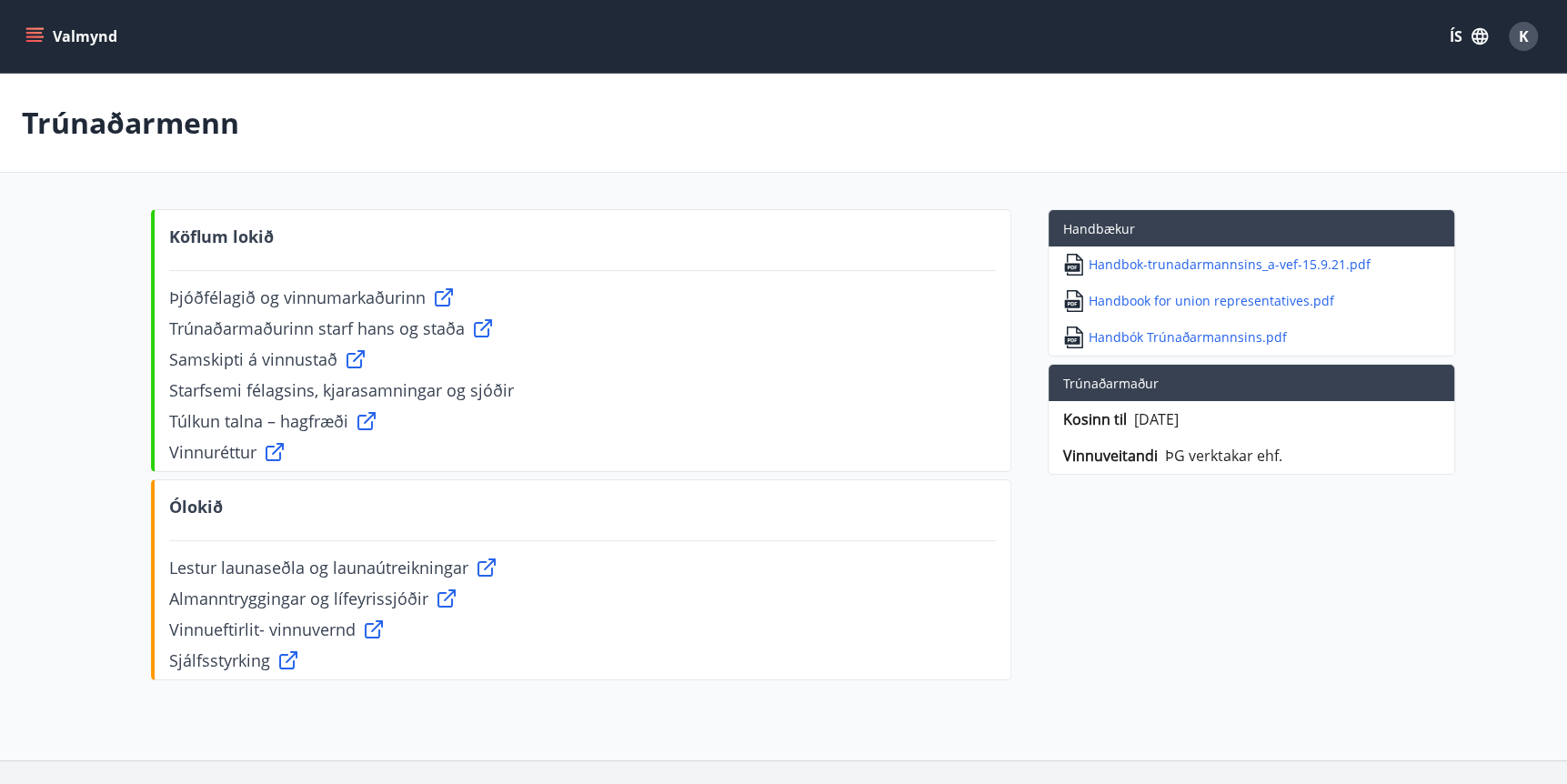
click at [40, 24] on button "Valmynd" at bounding box center [73, 37] width 102 height 33
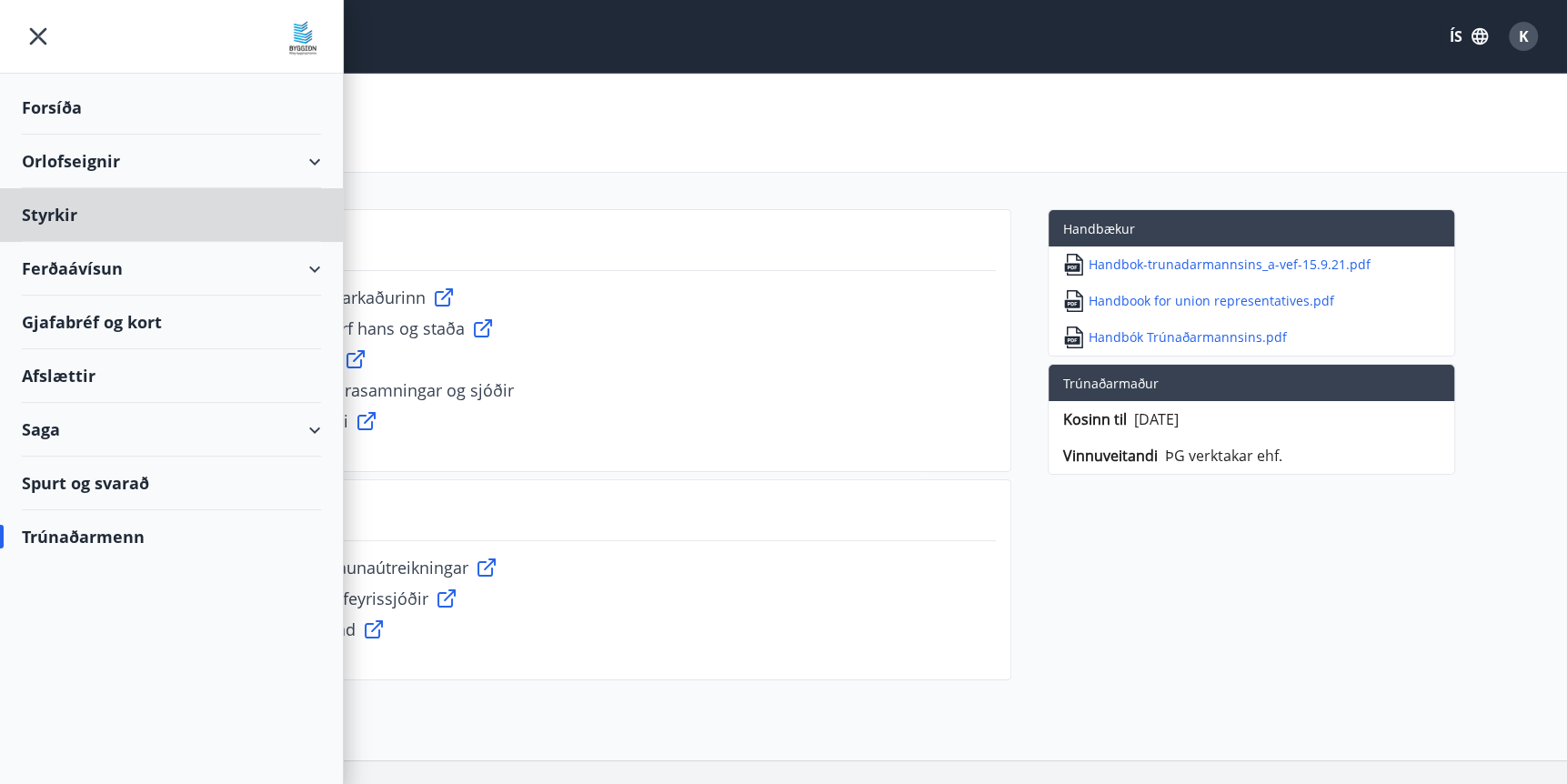
click at [79, 94] on div "Forsíða" at bounding box center [172, 108] width 299 height 54
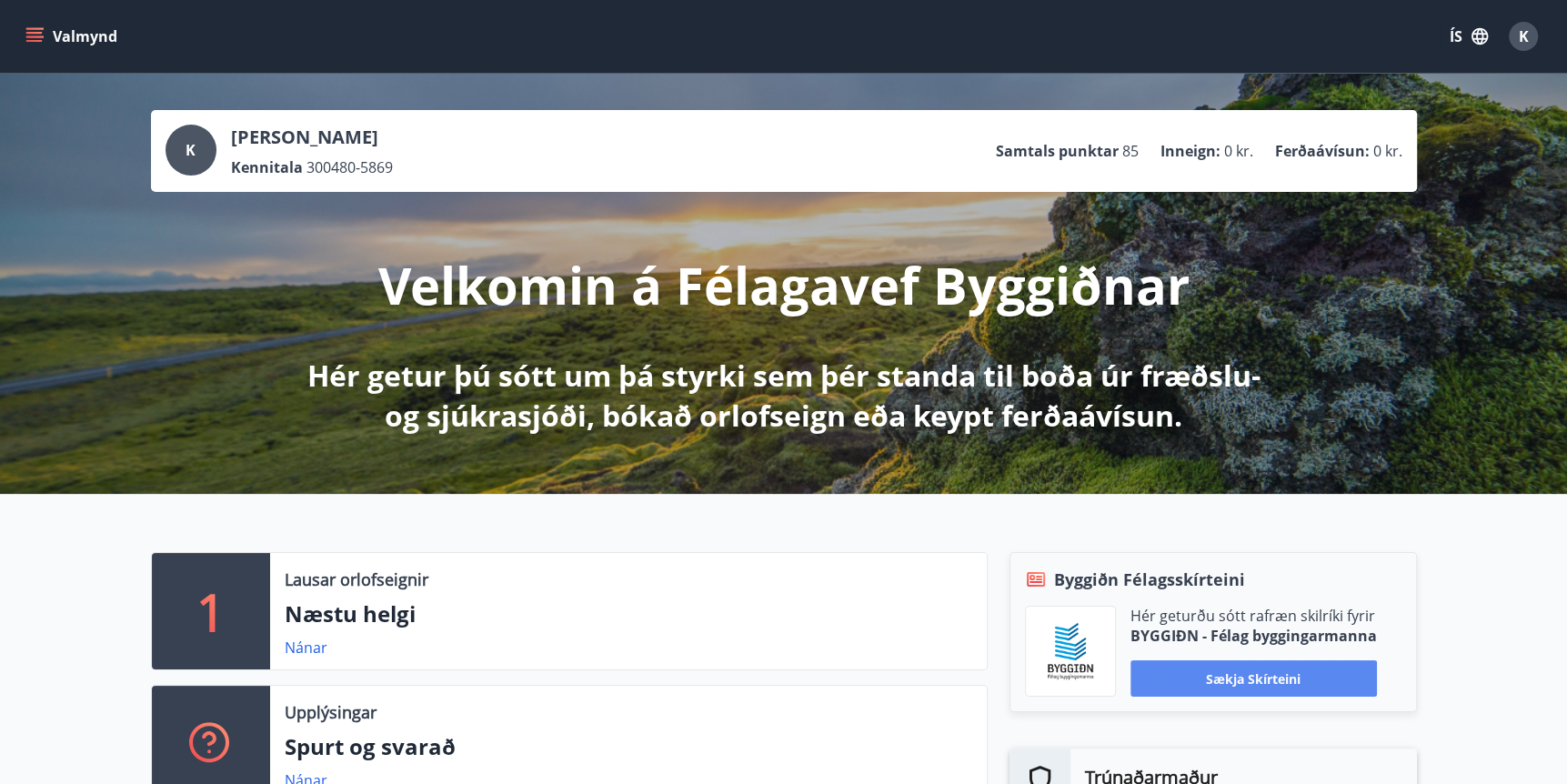
click at [1277, 680] on button "Sækja skírteini" at bounding box center [1253, 679] width 246 height 37
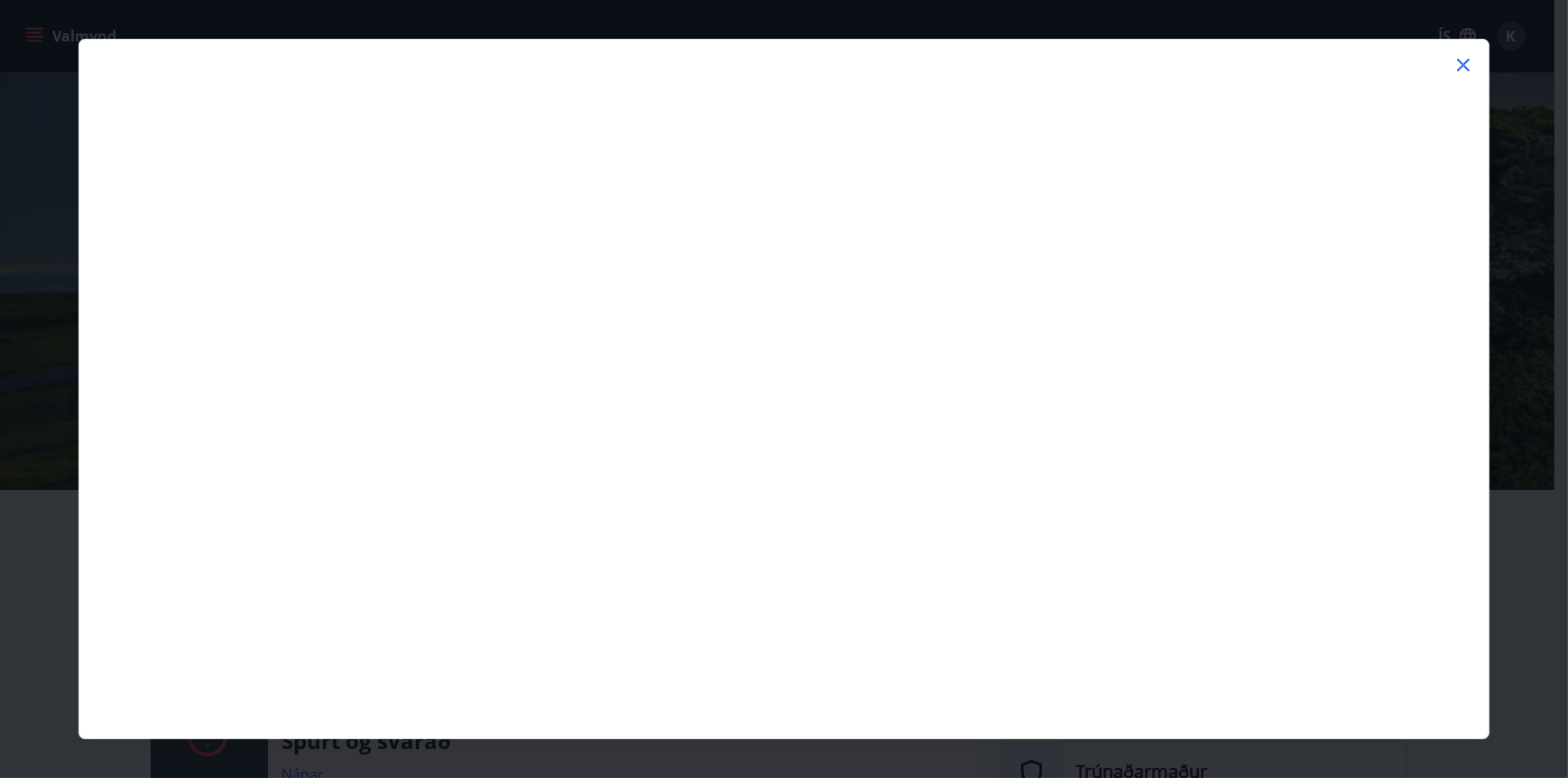
click at [1468, 58] on icon at bounding box center [1464, 64] width 22 height 22
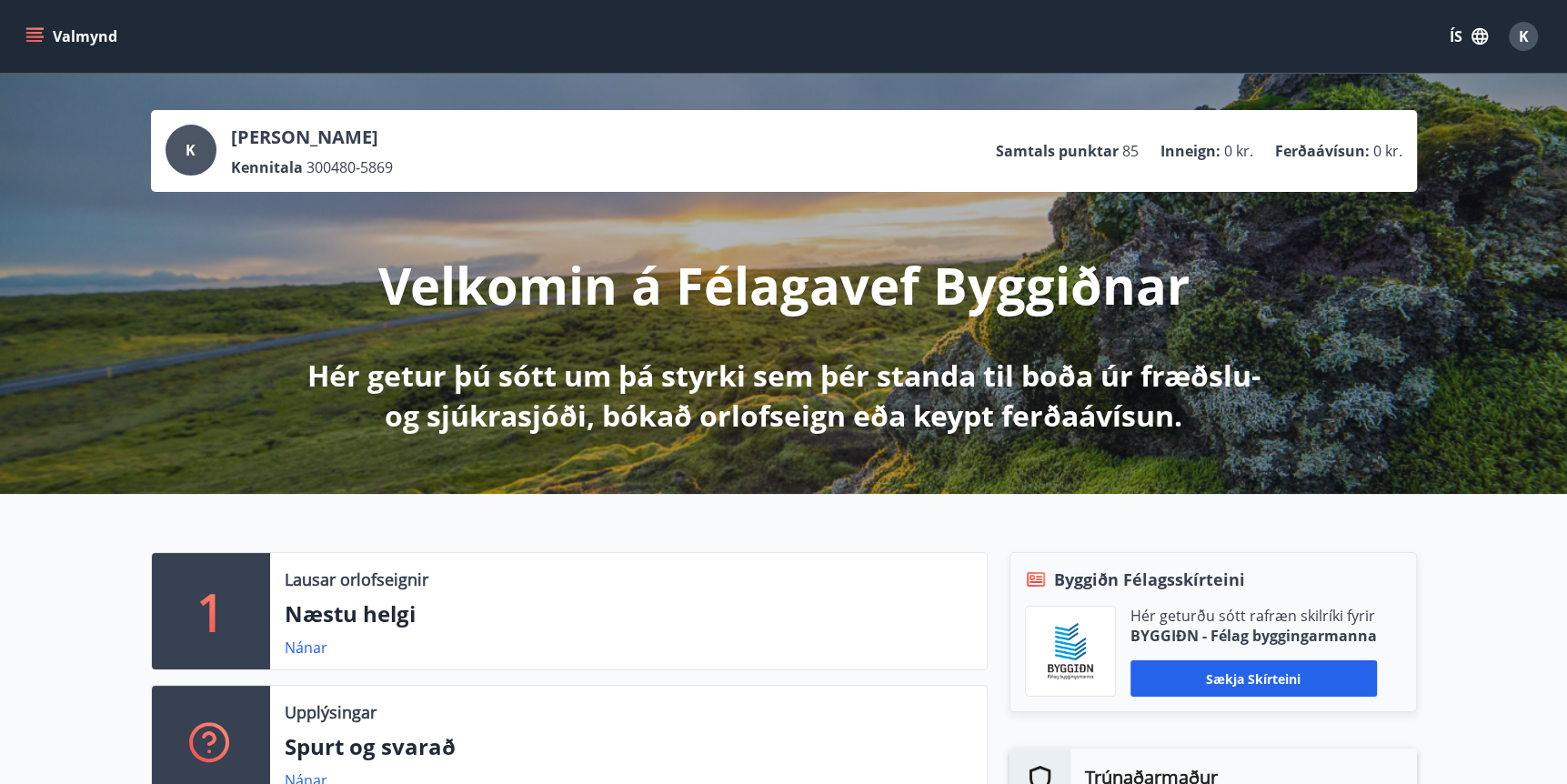
click at [41, 35] on icon "menu" at bounding box center [34, 36] width 18 height 18
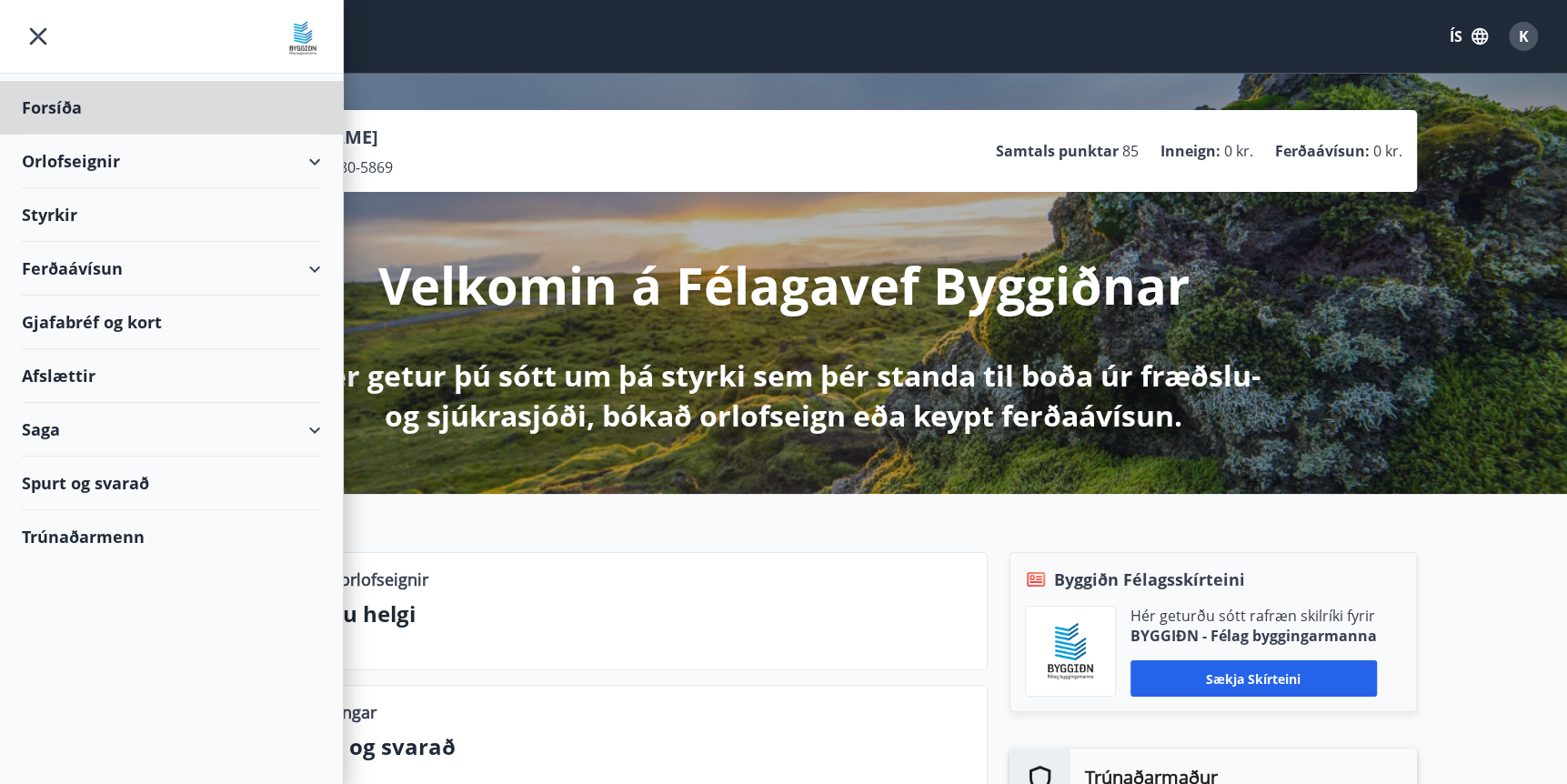
click at [62, 134] on div "Styrkir" at bounding box center [172, 108] width 299 height 54
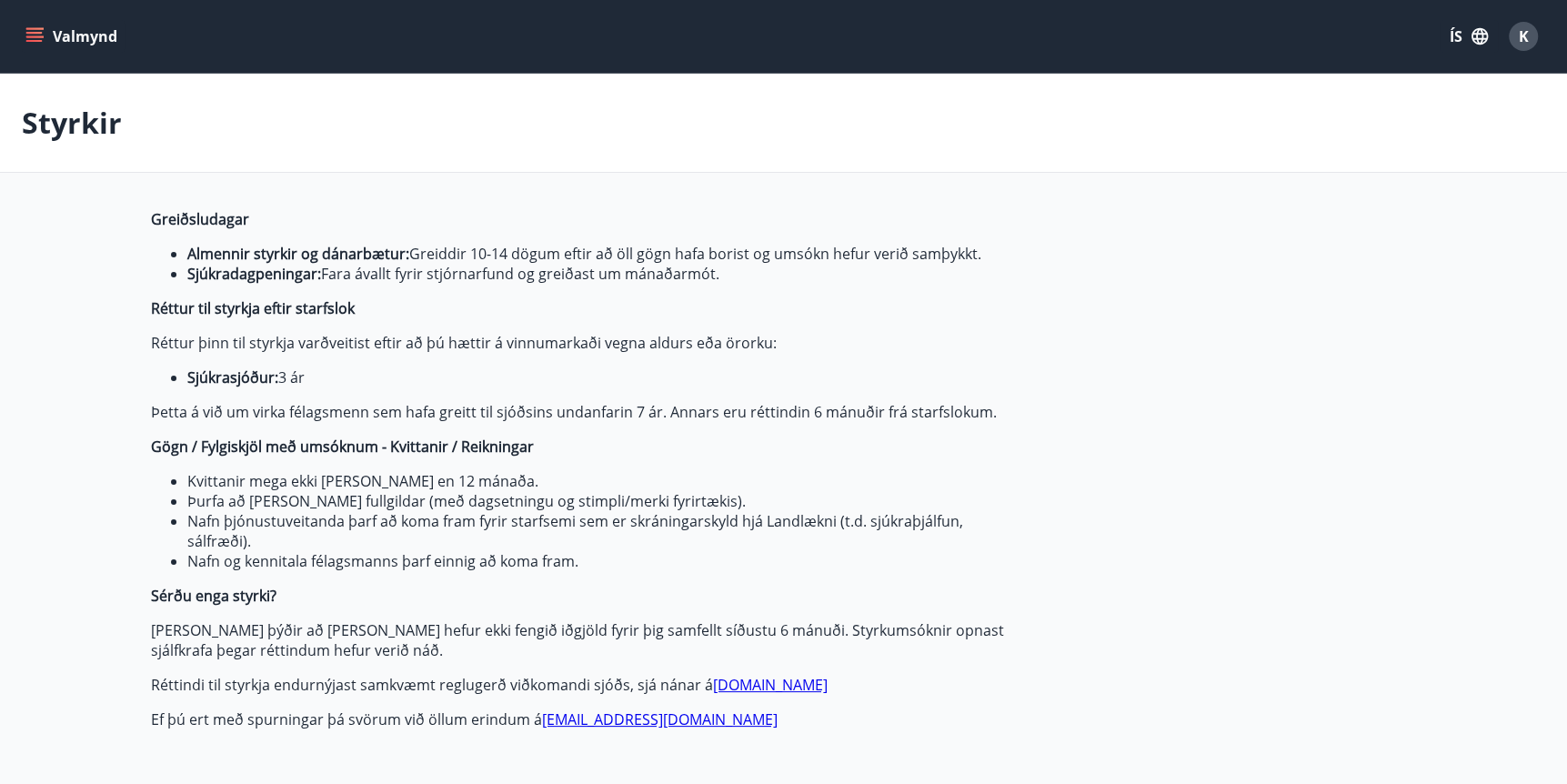
type input "***"
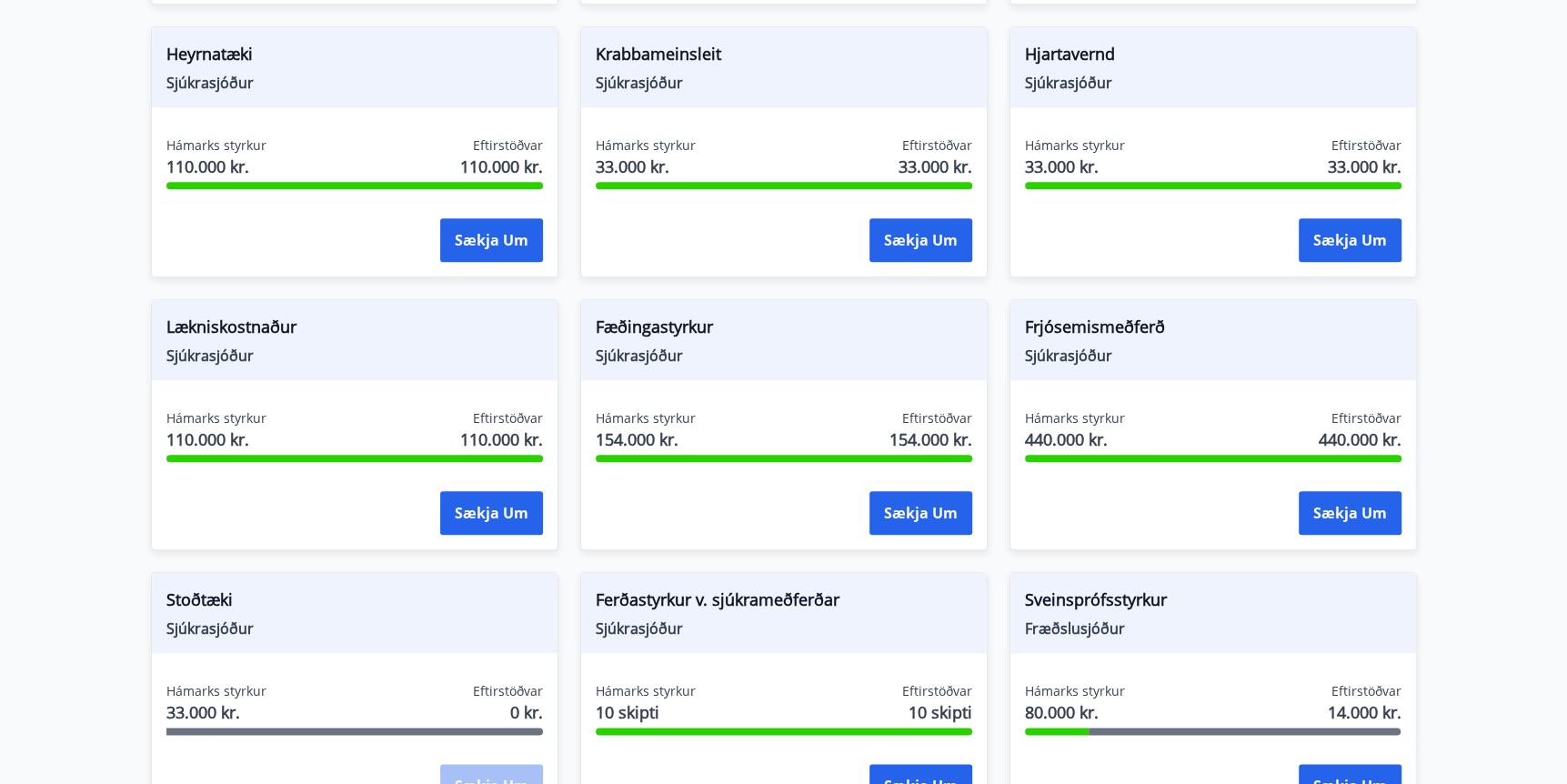
scroll to position [1189, 0]
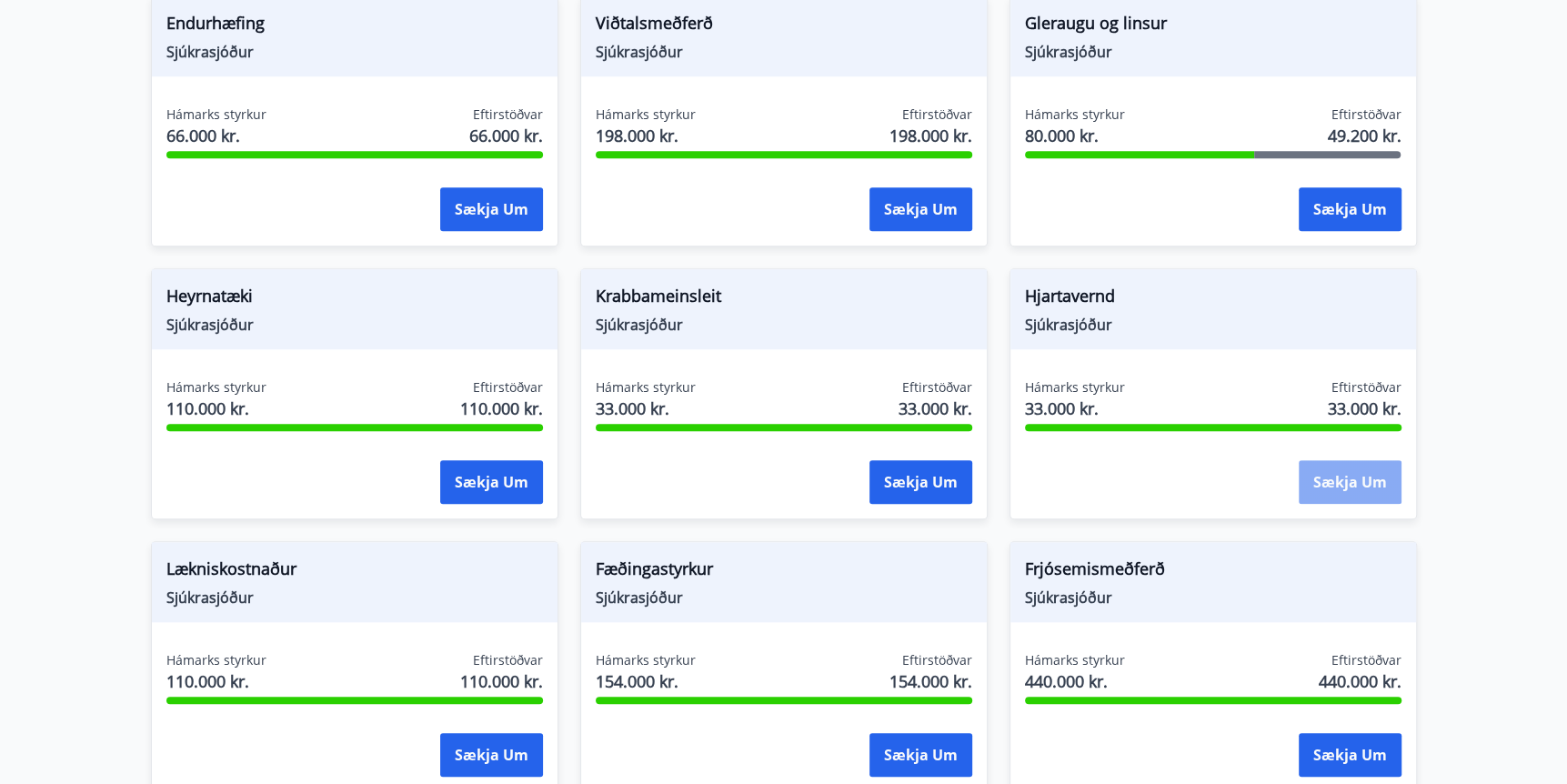
click at [1378, 492] on button "Sækja um" at bounding box center [1350, 481] width 102 height 43
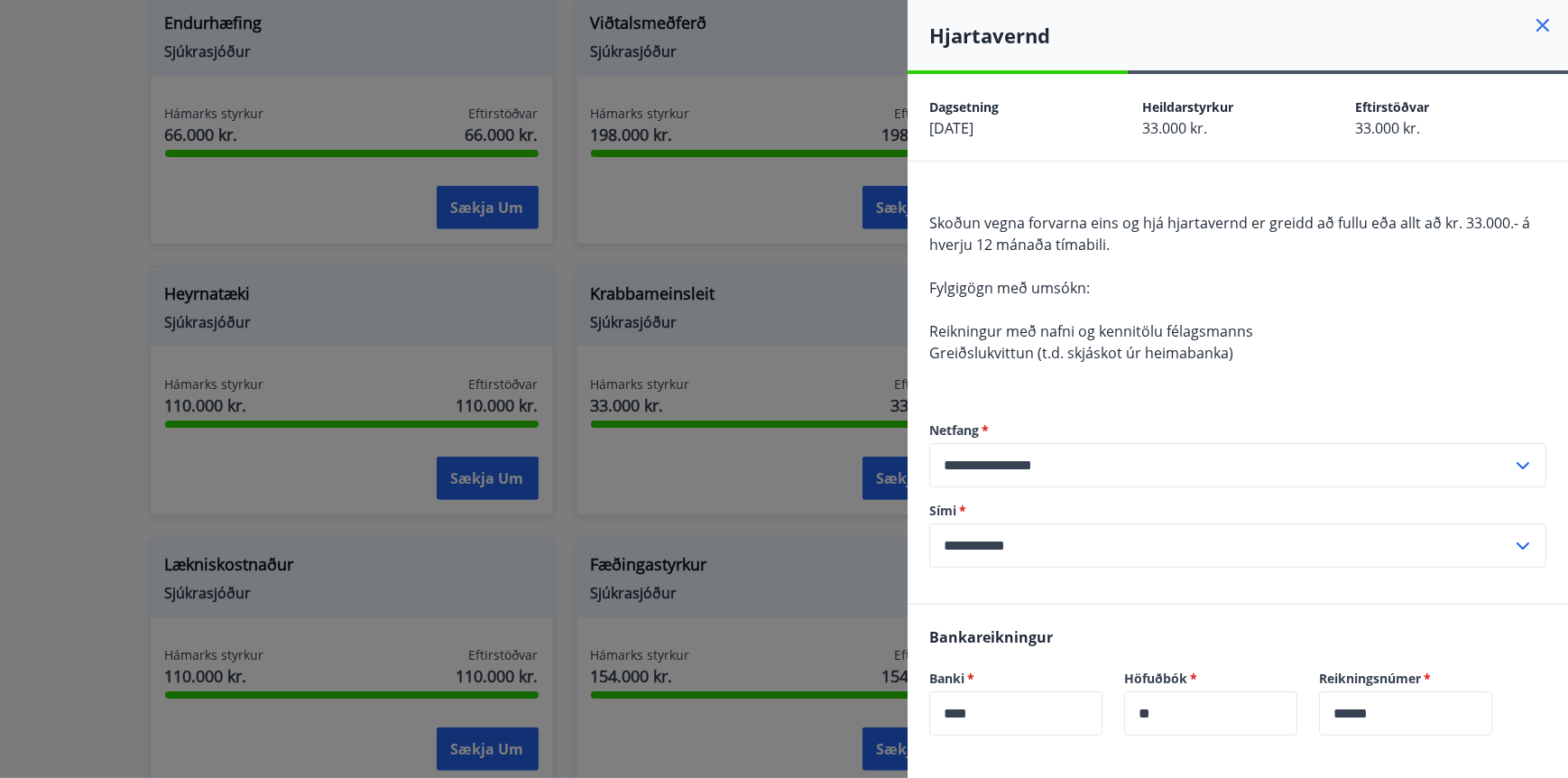
click at [1533, 28] on icon at bounding box center [1543, 25] width 22 height 22
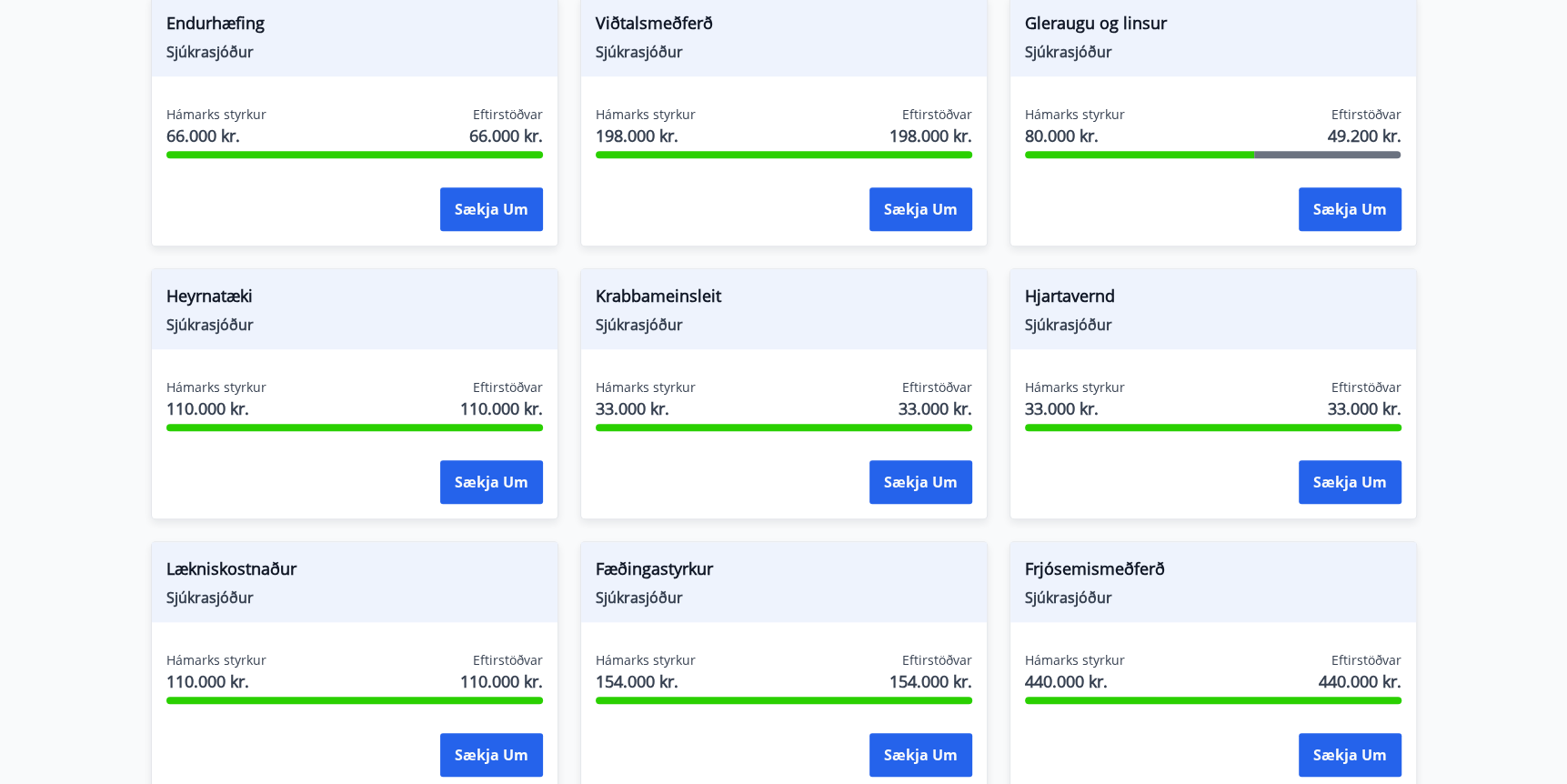
click at [1378, 443] on div "Hámarks styrkur 33.000 kr. Eftirstöðvar 33.000 kr. Sækja um" at bounding box center [1213, 444] width 406 height 132
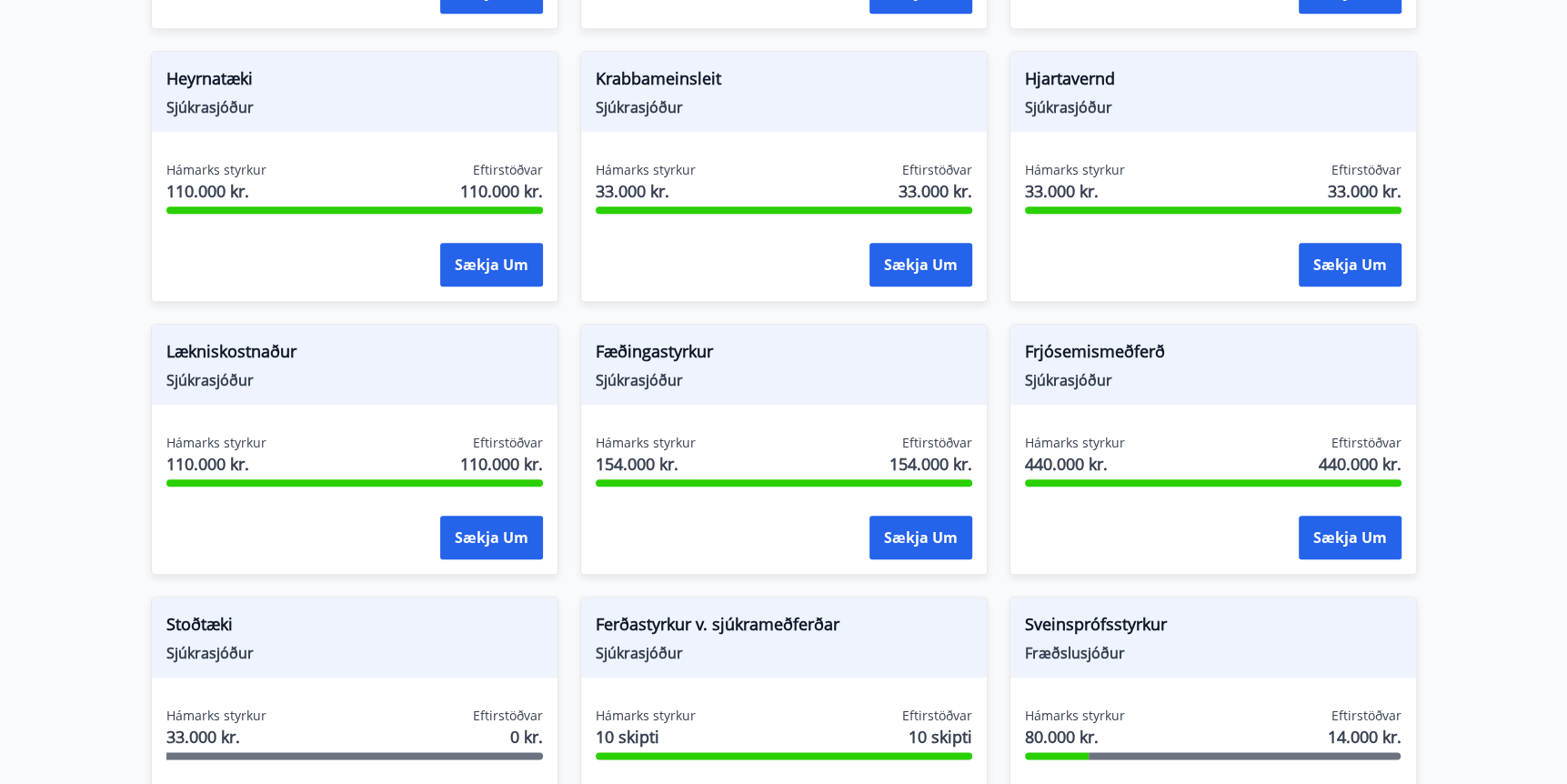
scroll to position [1430, 0]
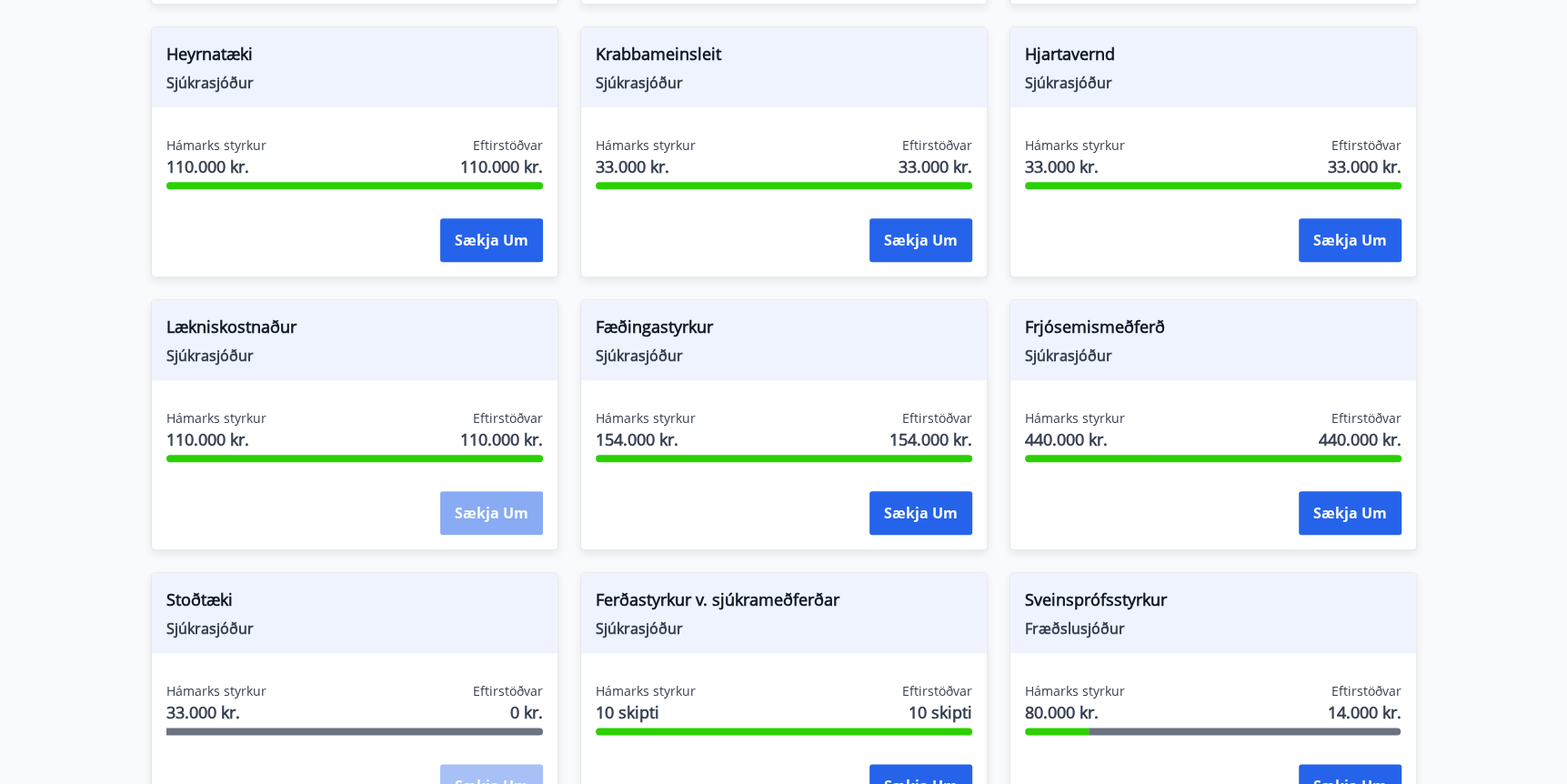
click at [510, 508] on button "Sækja um" at bounding box center [492, 512] width 102 height 43
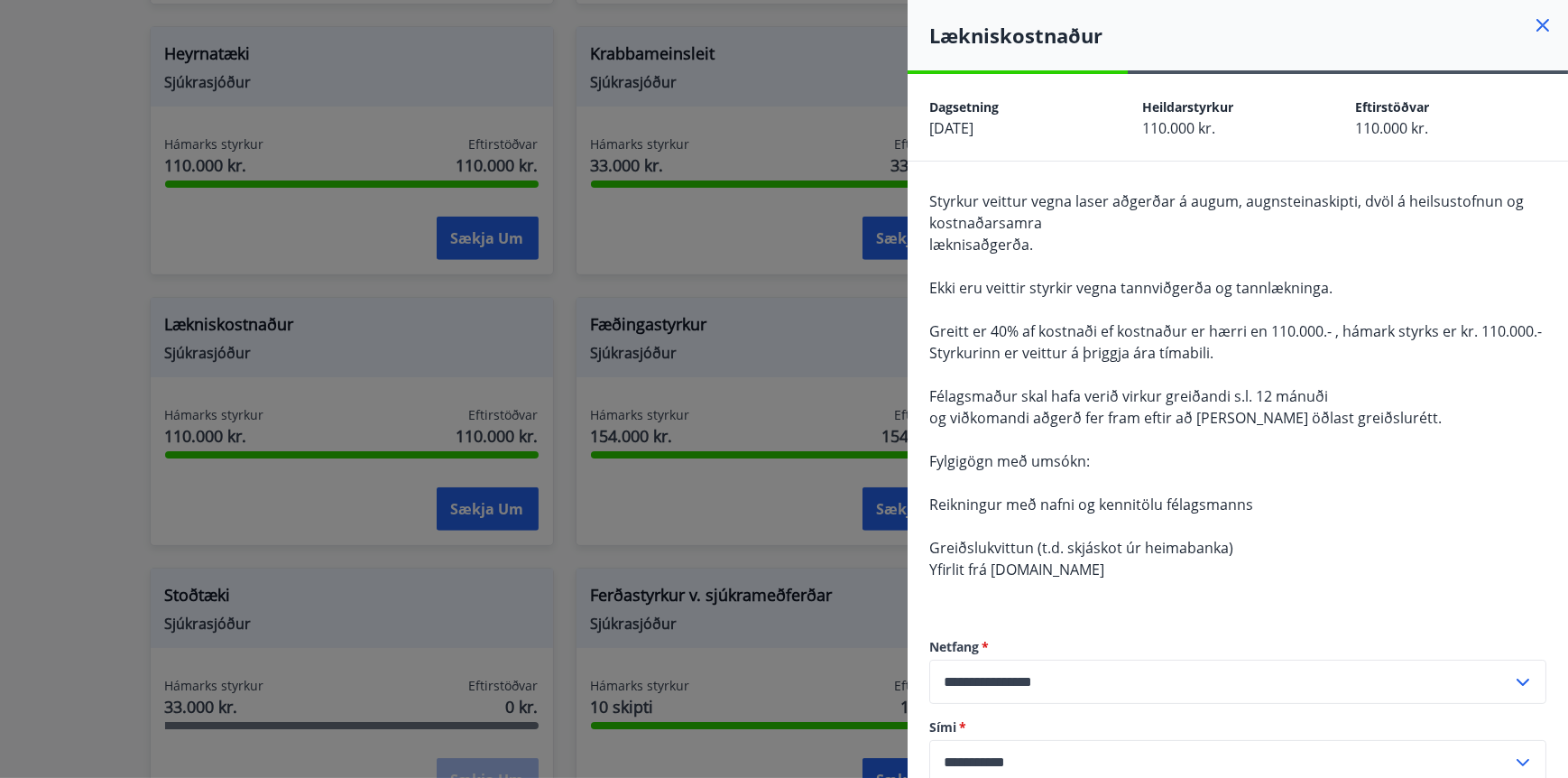
click at [825, 441] on div at bounding box center [784, 389] width 1568 height 778
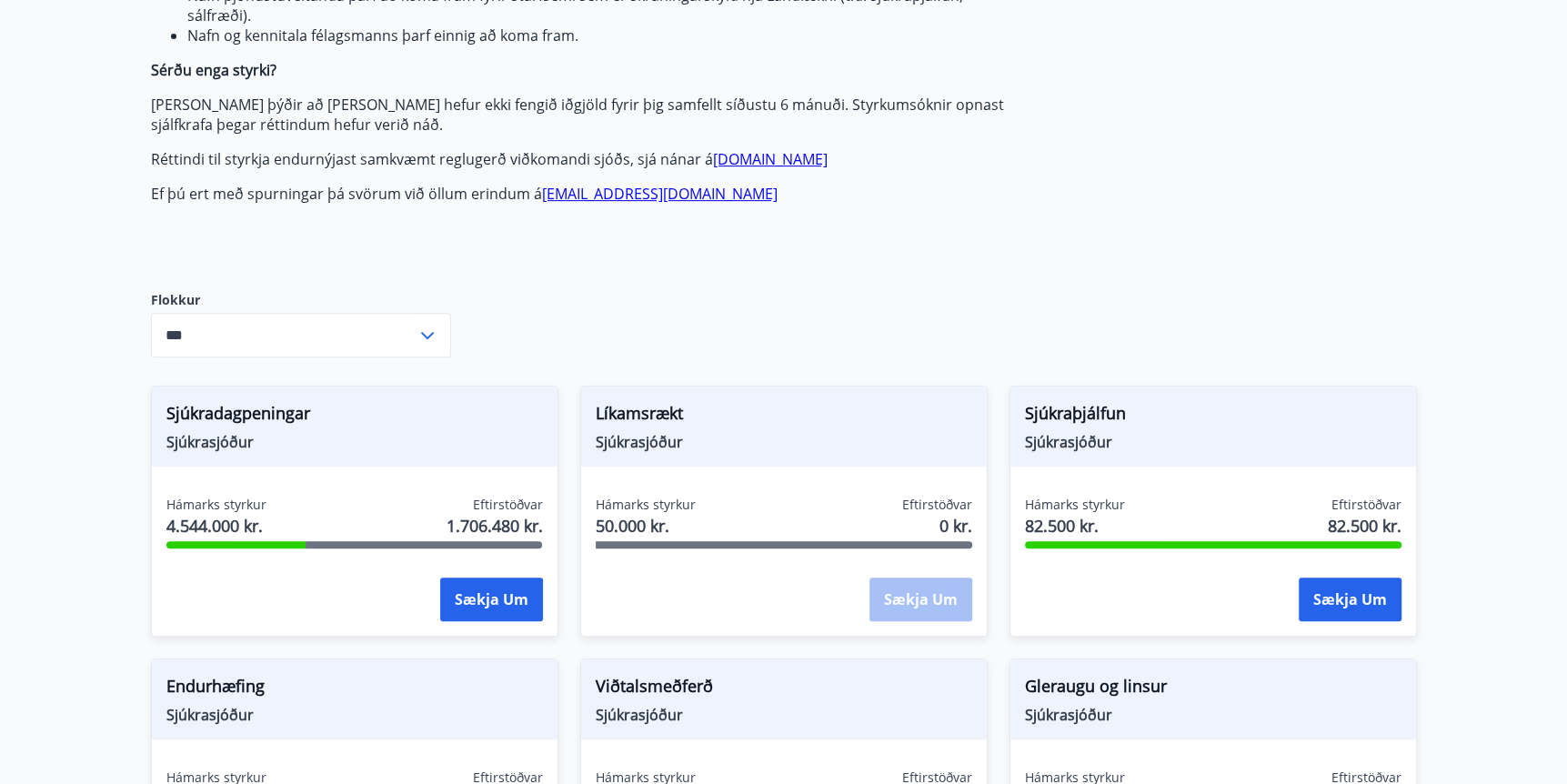
scroll to position [0, 0]
